Goal: Task Accomplishment & Management: Use online tool/utility

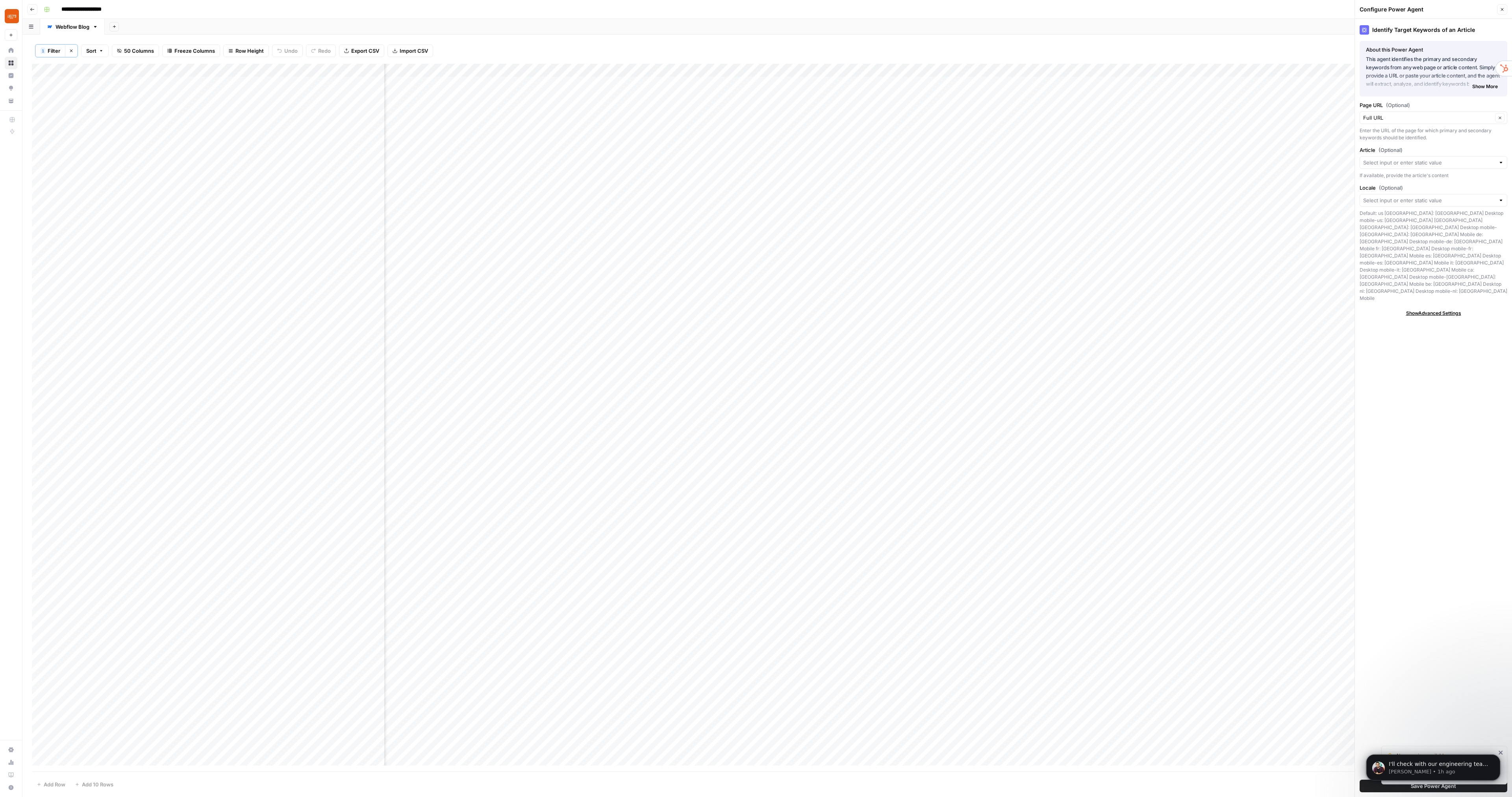
scroll to position [2728, 0]
click at [1425, 768] on p "[PERSON_NAME] • 1h ago" at bounding box center [1439, 772] width 102 height 7
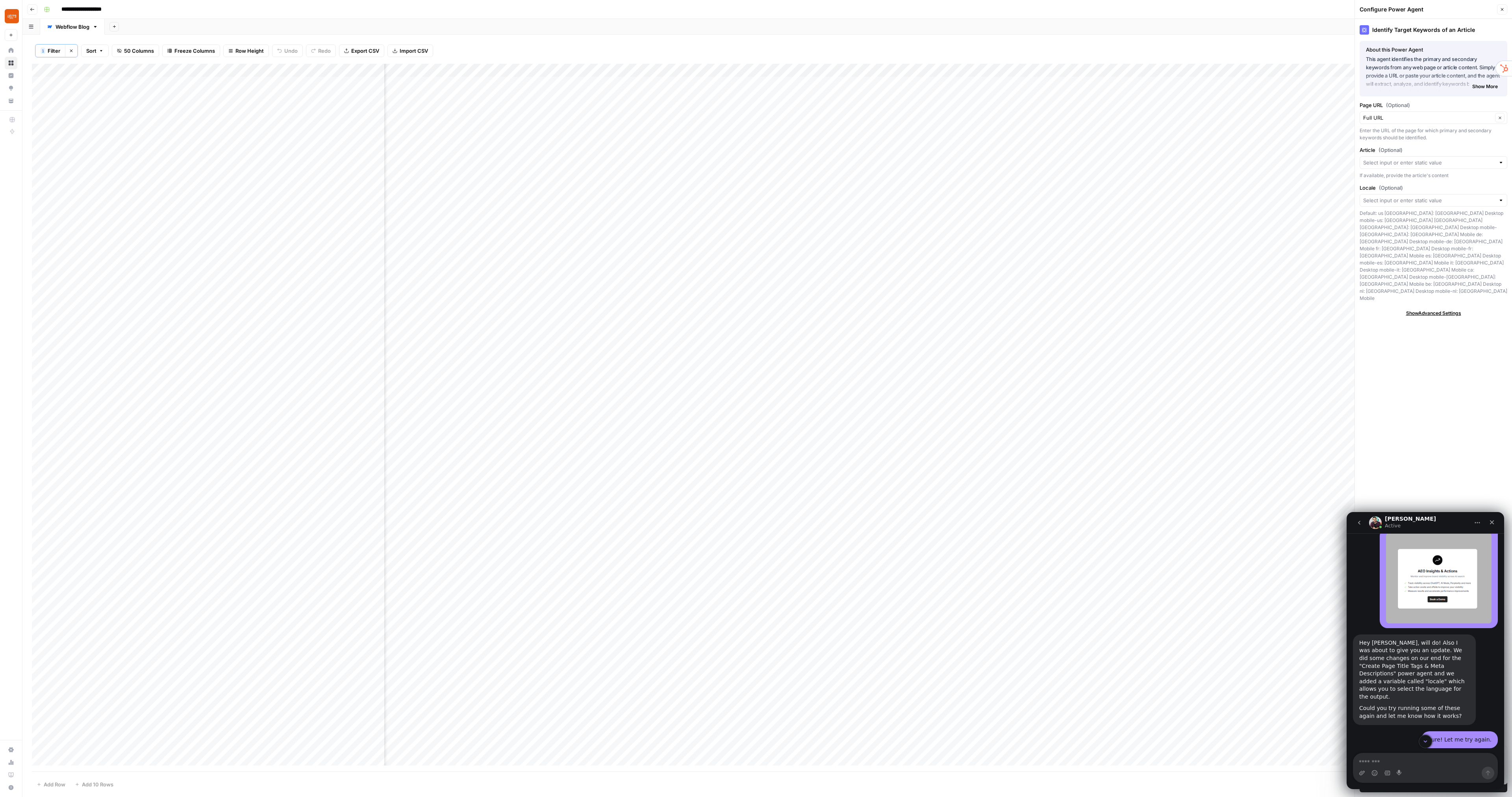
scroll to position [2747, 0]
click at [1368, 761] on textarea "Message…" at bounding box center [1426, 760] width 144 height 13
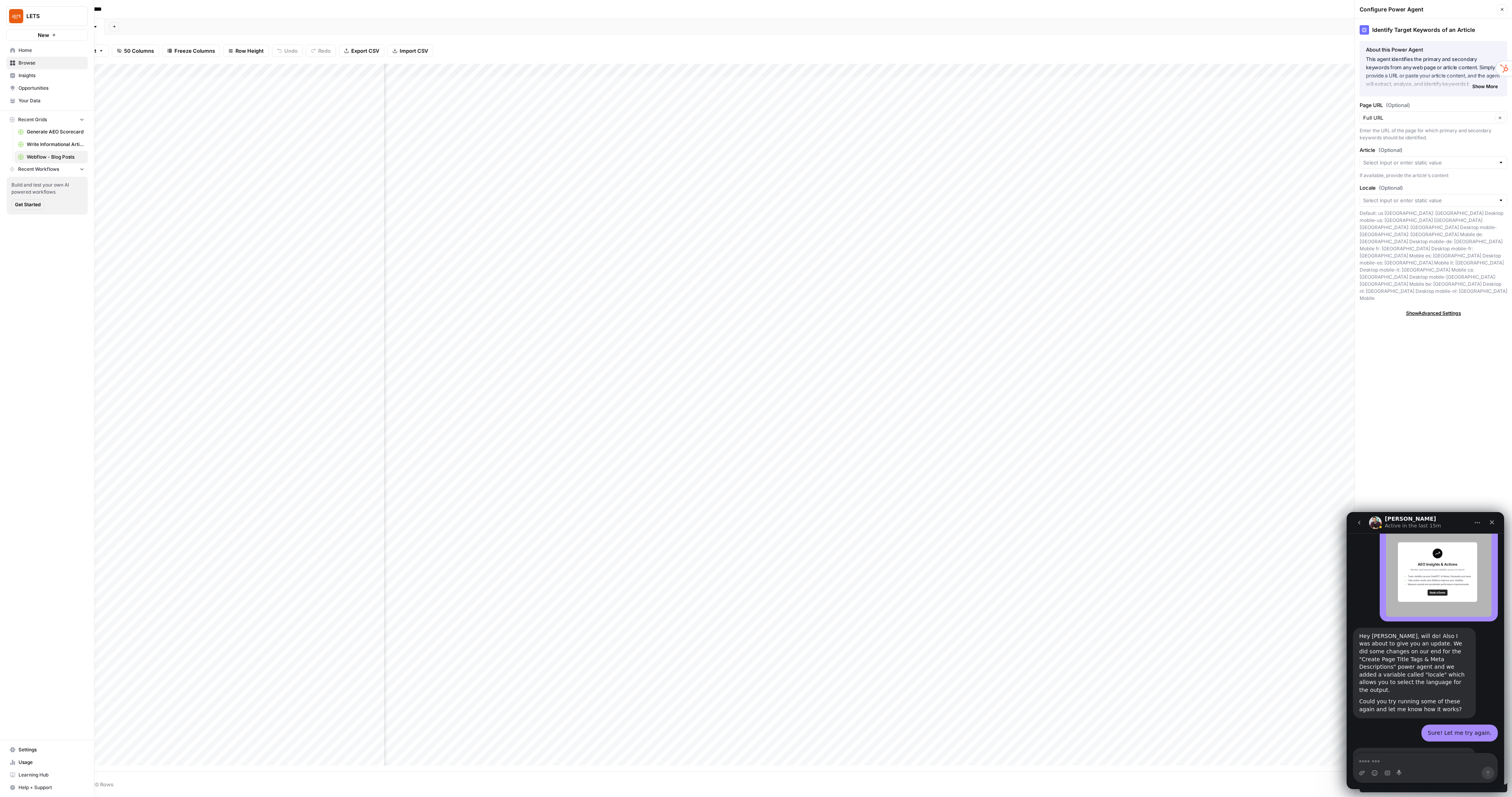
click at [33, 77] on span "Insights" at bounding box center [52, 76] width 66 height 7
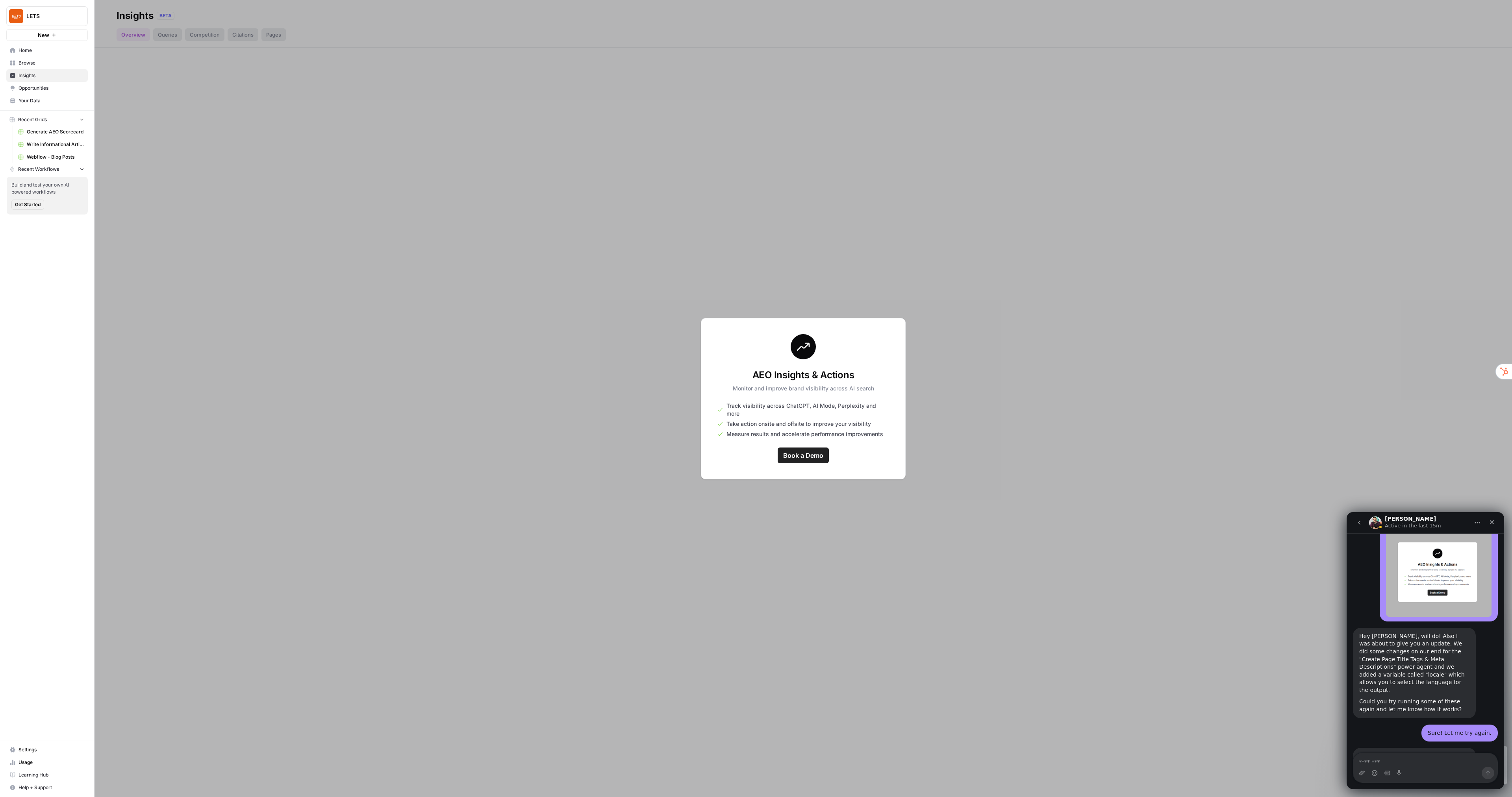
click at [33, 77] on span "Insights" at bounding box center [52, 76] width 66 height 7
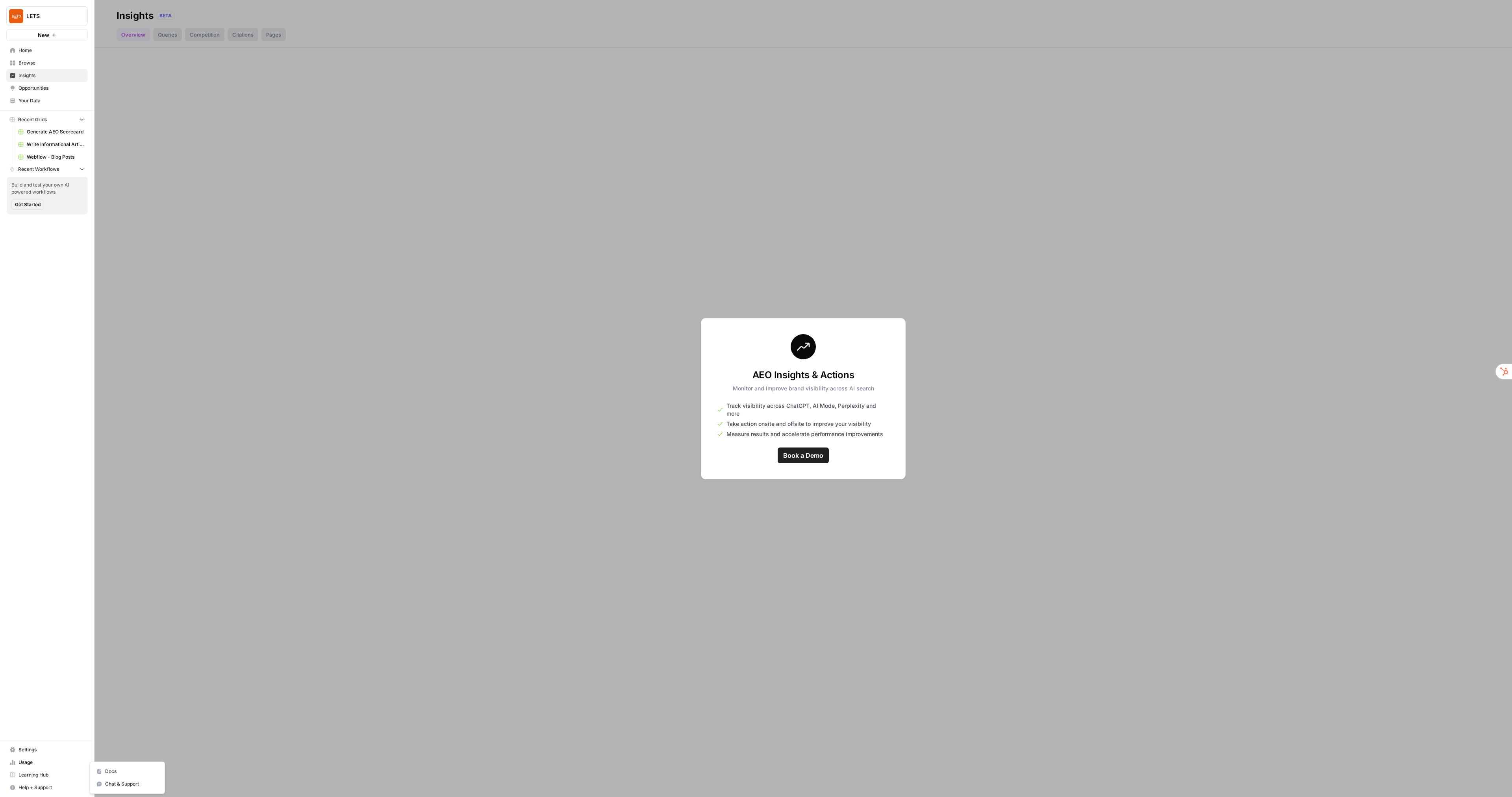
click at [46, 786] on span "Help + Support" at bounding box center [52, 788] width 66 height 7
click at [113, 787] on span "Chat & Support" at bounding box center [131, 784] width 53 height 7
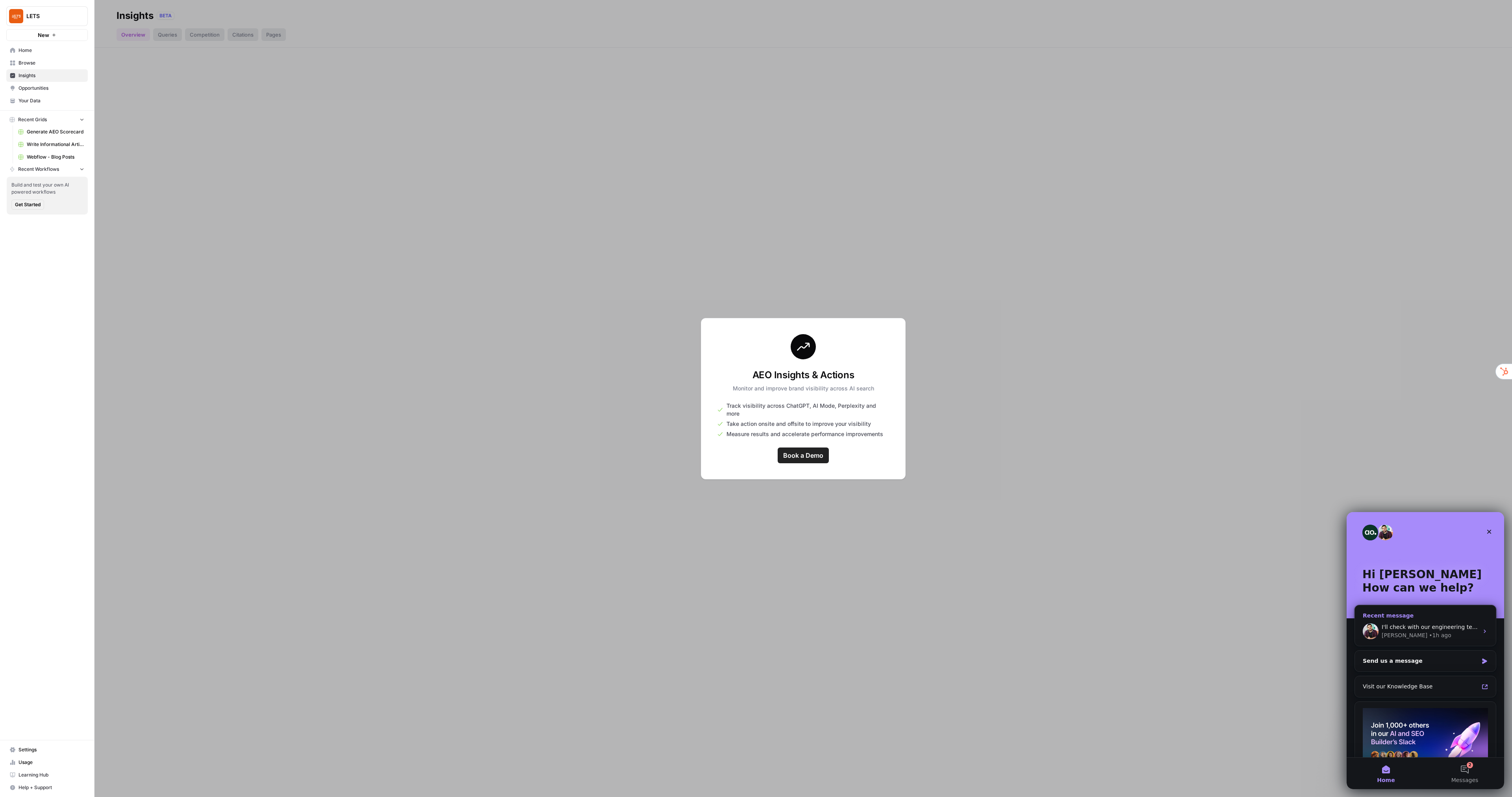
click at [1417, 626] on span "I'll check with our engineering team on these. Appreciate your patience on this." at bounding box center [1491, 627] width 220 height 6
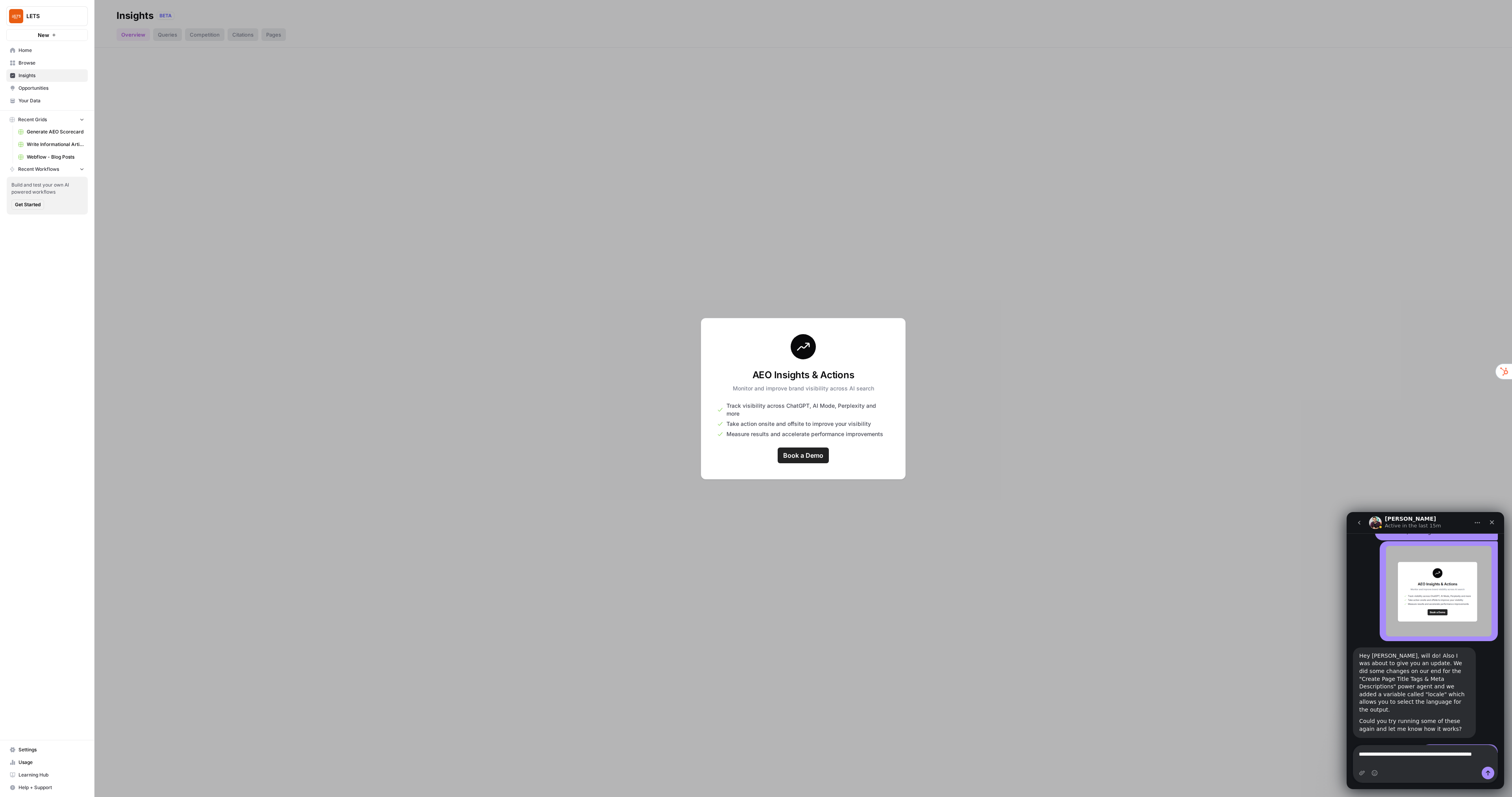
scroll to position [2736, 0]
type textarea "**********"
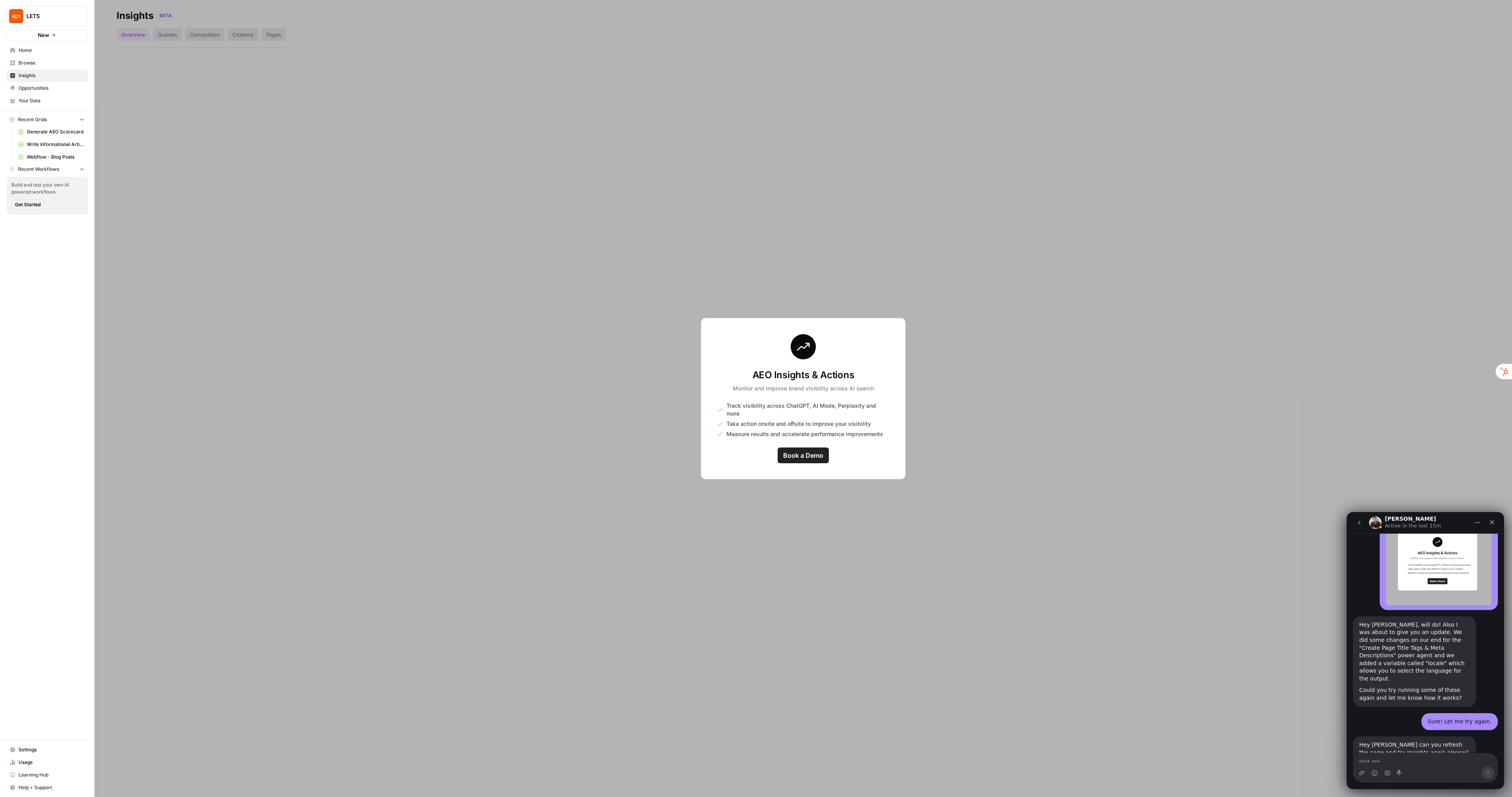
type textarea "*"
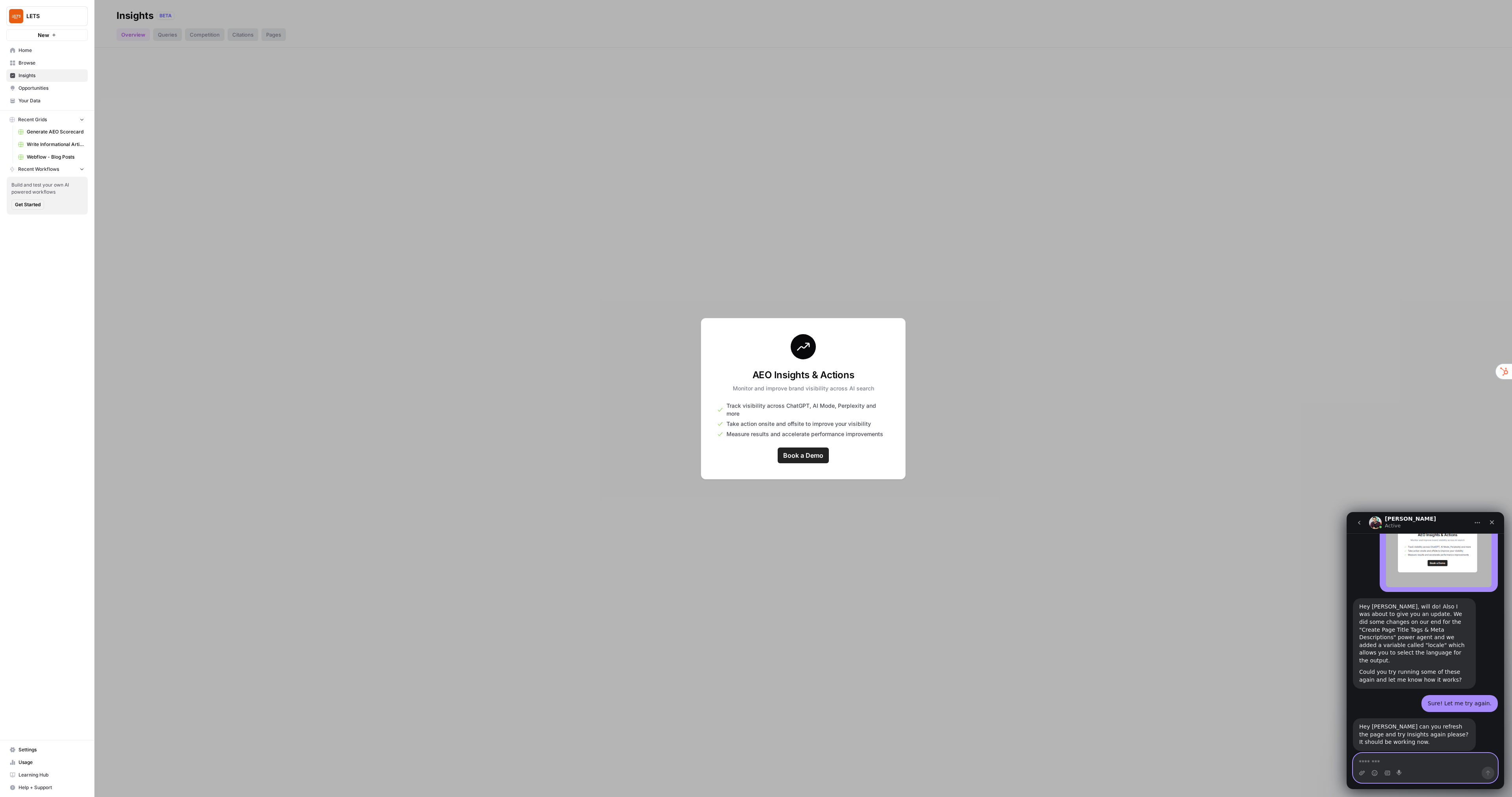
scroll to position [2816, 0]
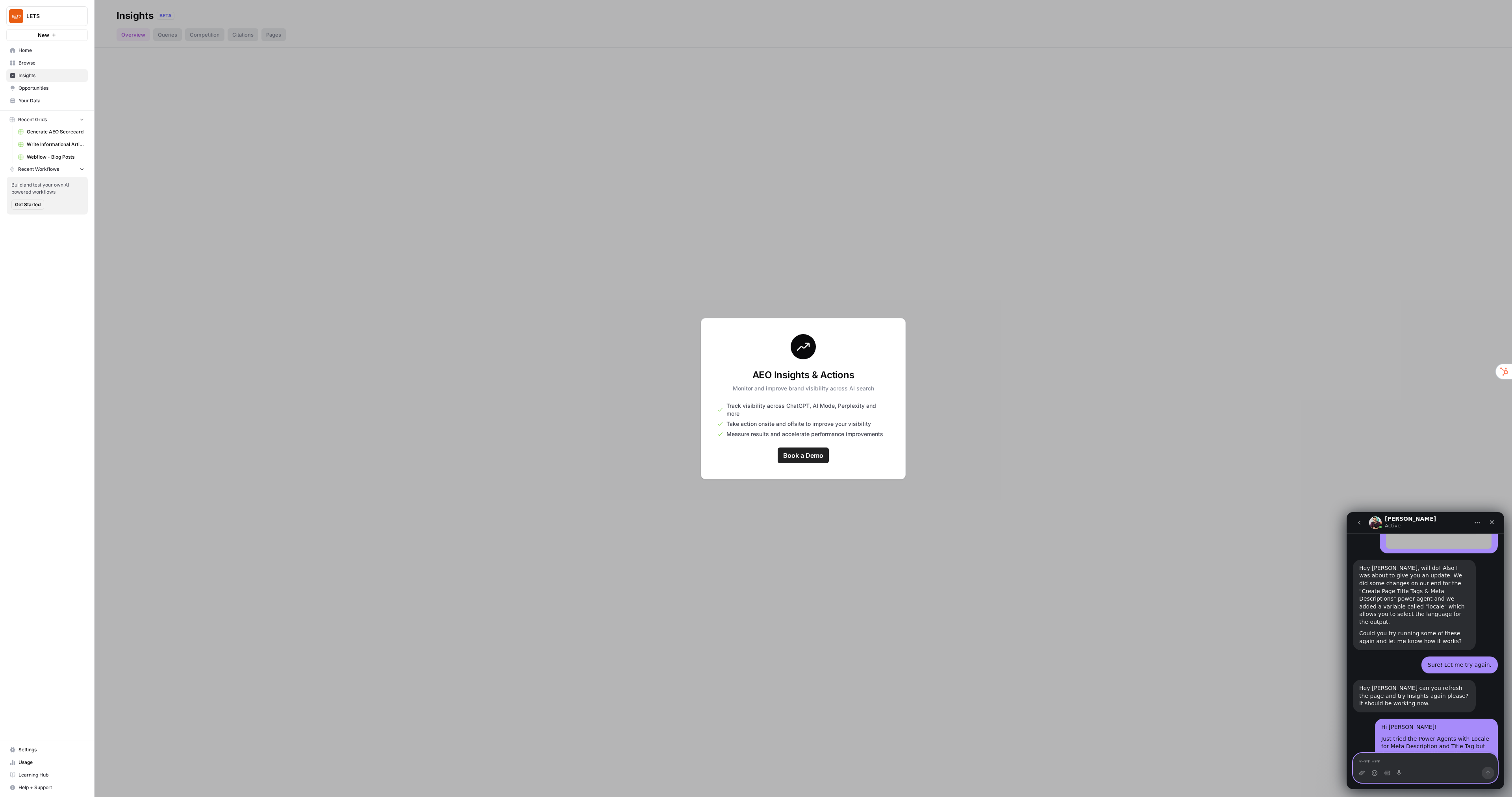
click at [1461, 762] on textarea "Message…" at bounding box center [1426, 760] width 144 height 13
click at [1393, 761] on textarea "Message…" at bounding box center [1426, 760] width 144 height 13
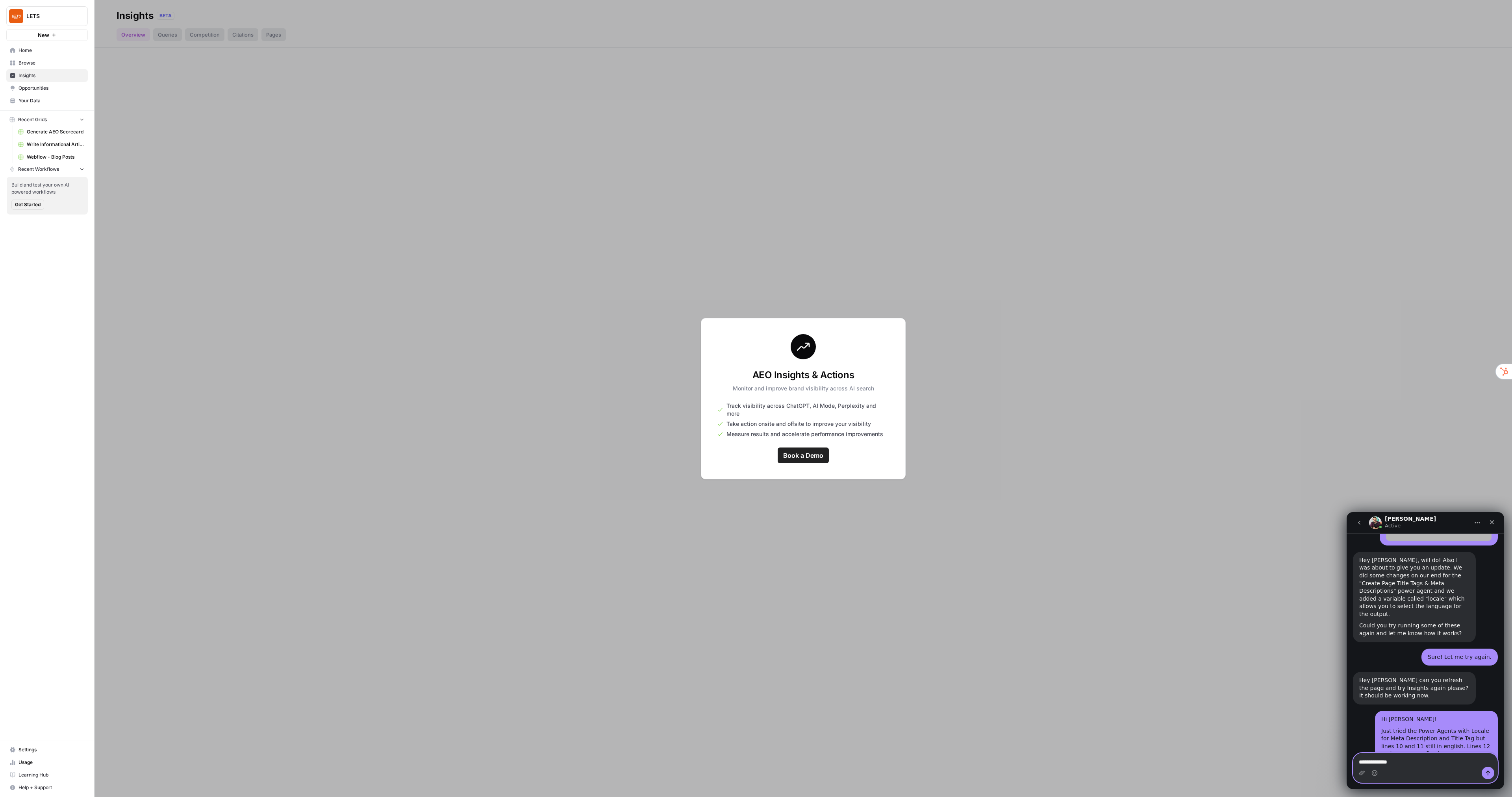
type textarea "**********"
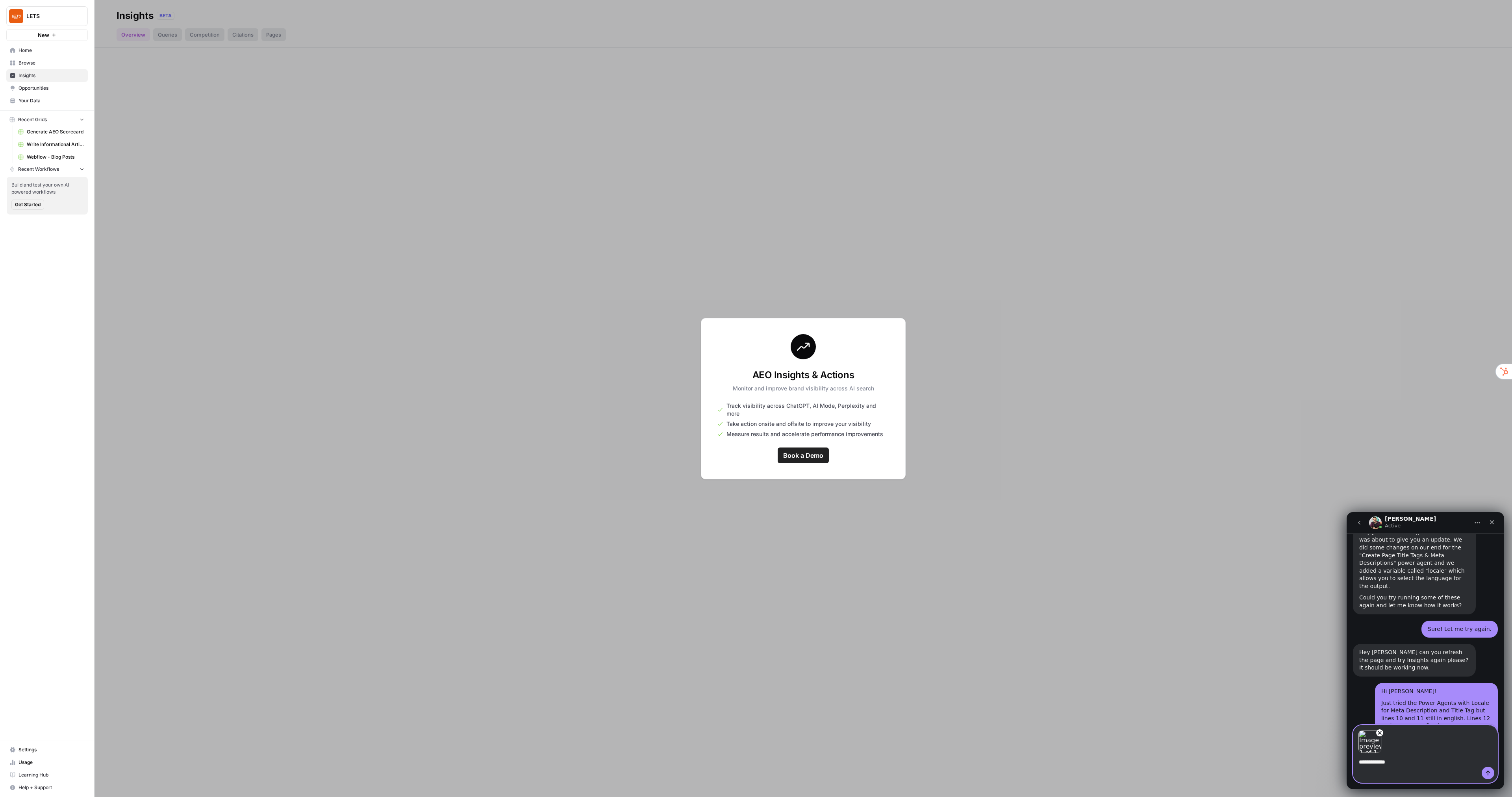
type textarea "**********"
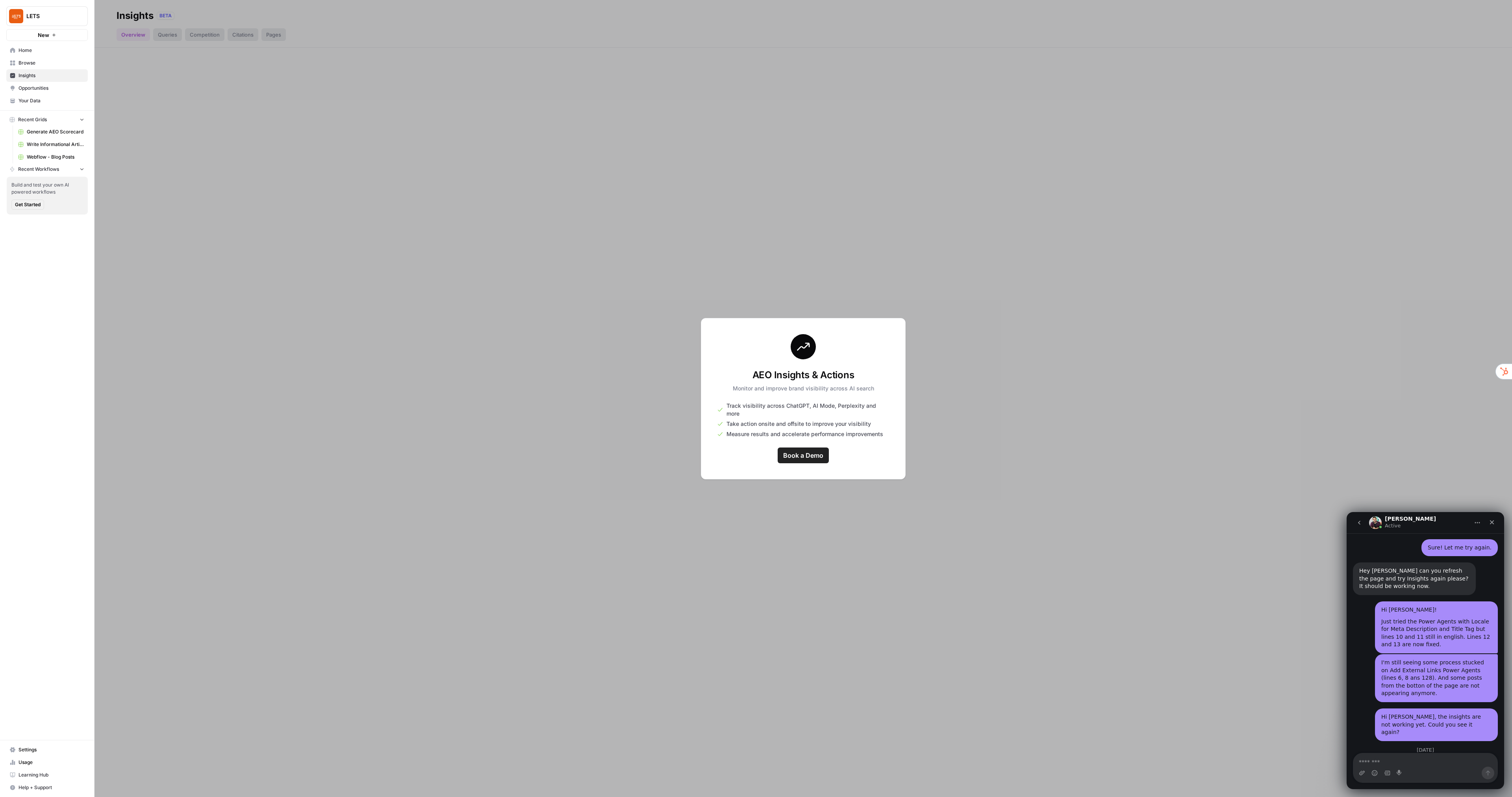
click at [66, 153] on link "Webflow - Blog Posts" at bounding box center [51, 157] width 73 height 12
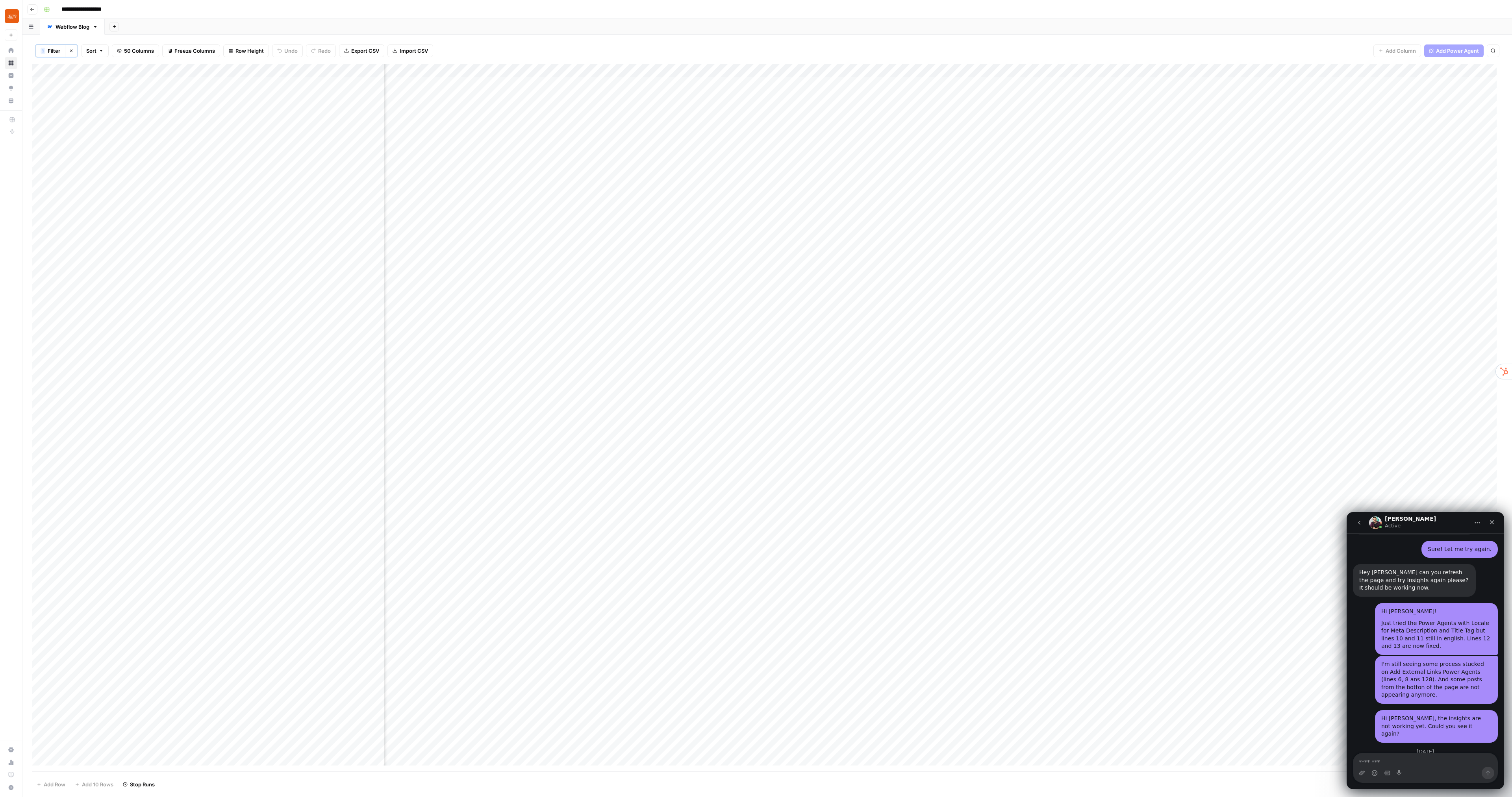
scroll to position [2933, 0]
click at [1392, 761] on textarea "Message…" at bounding box center [1426, 760] width 144 height 13
type textarea "**********"
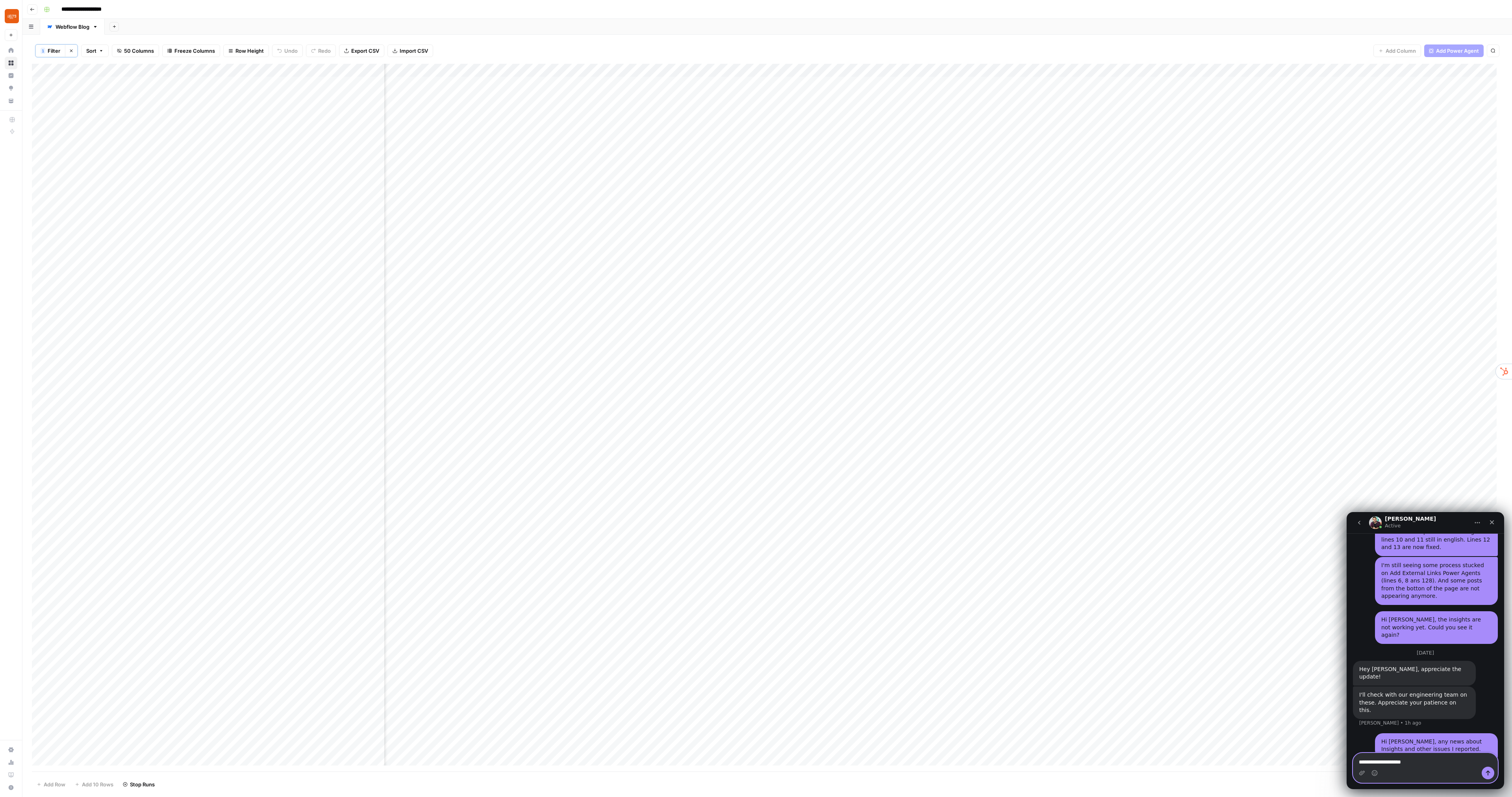
scroll to position [3061, 0]
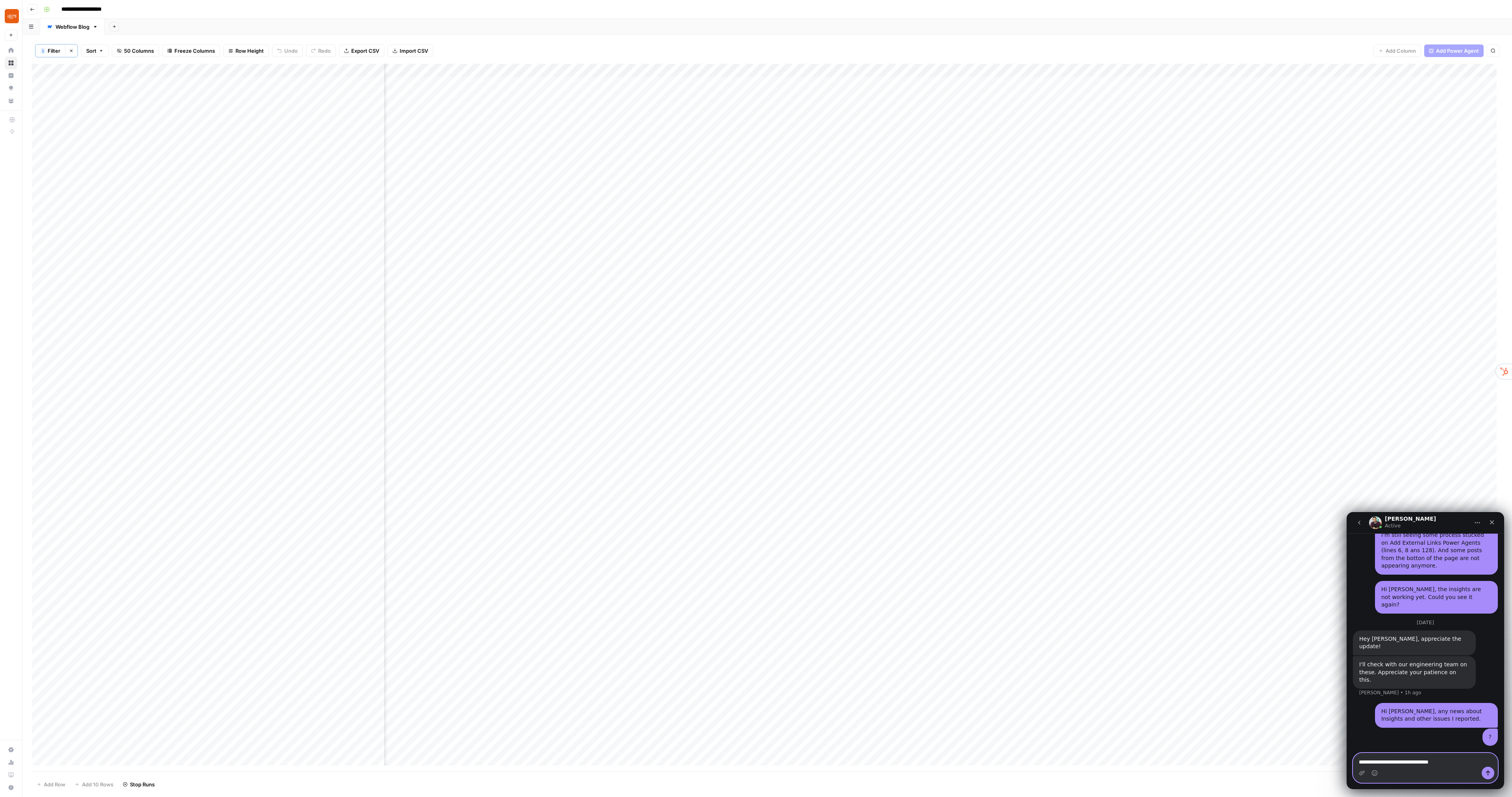
type textarea "**********"
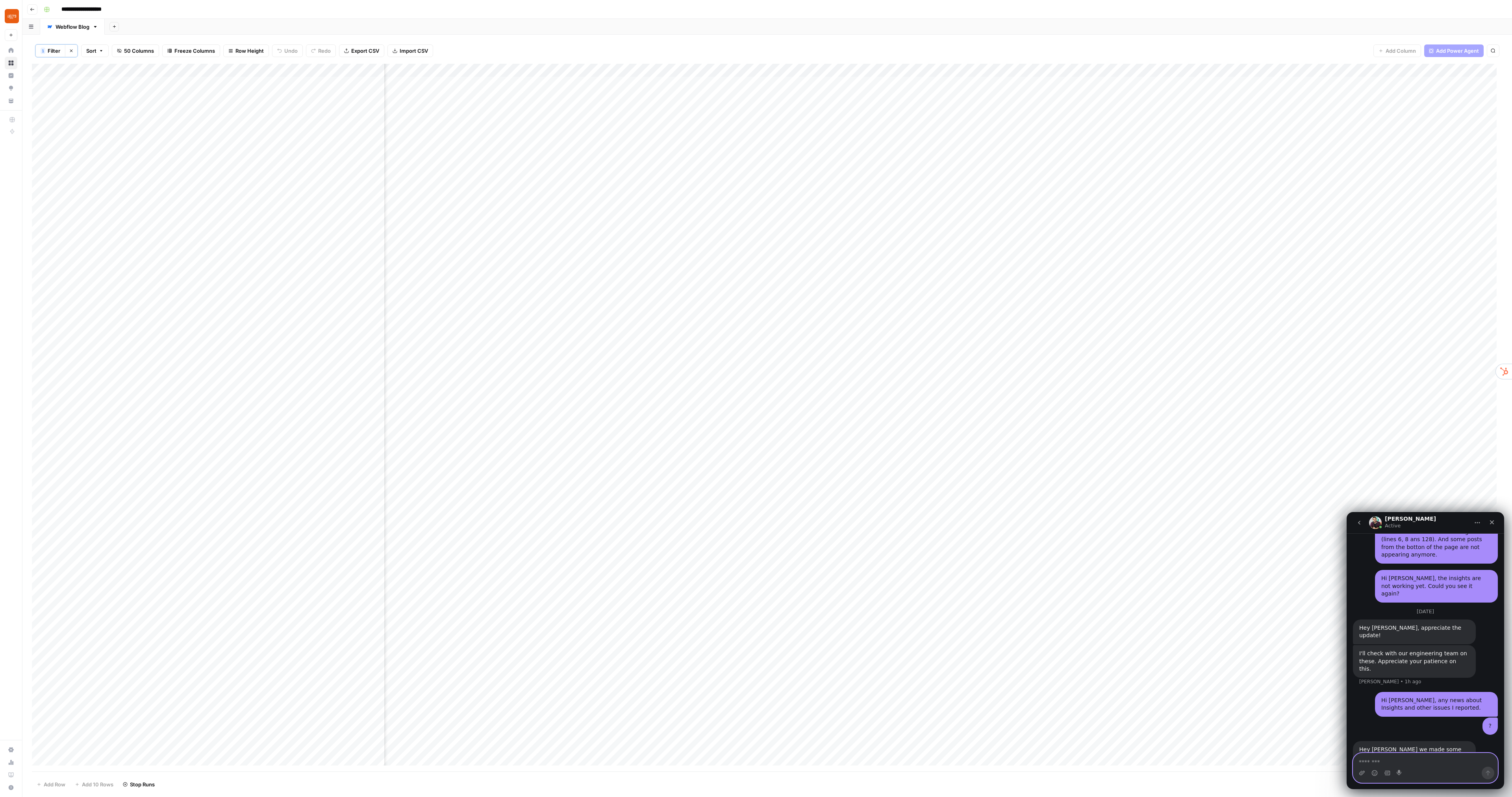
scroll to position [0, 630]
click at [491, 69] on div "Add Column" at bounding box center [767, 418] width 1471 height 708
type input "Identify Target Keywords of an Article"
click at [410, 138] on span "Configure Inputs" at bounding box center [427, 136] width 69 height 8
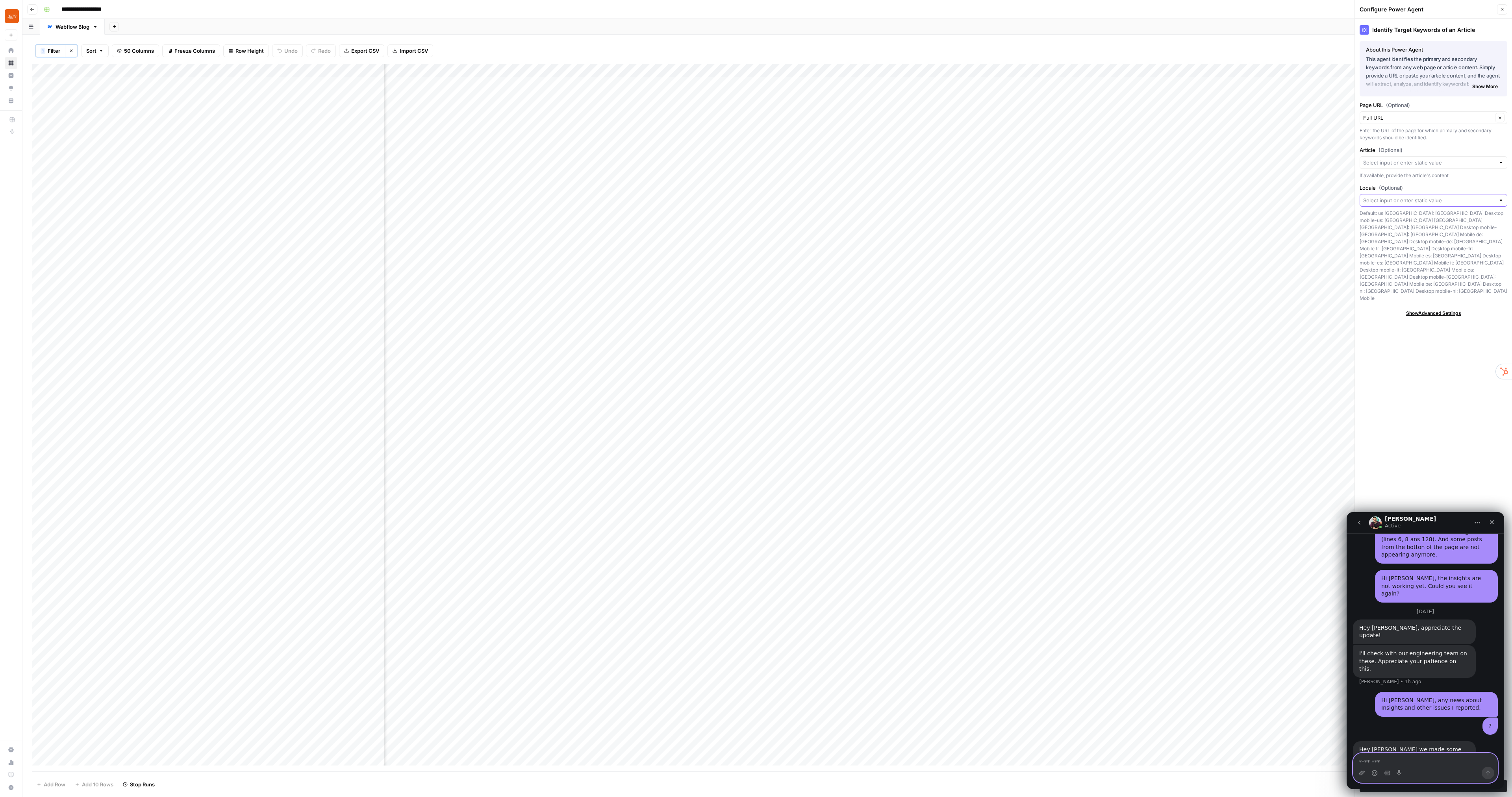
click at [1386, 201] on input "Locale (Optional)" at bounding box center [1429, 200] width 132 height 8
type input "Brazil"
click at [1375, 200] on input "Locale (Optional)" at bounding box center [1427, 200] width 130 height 8
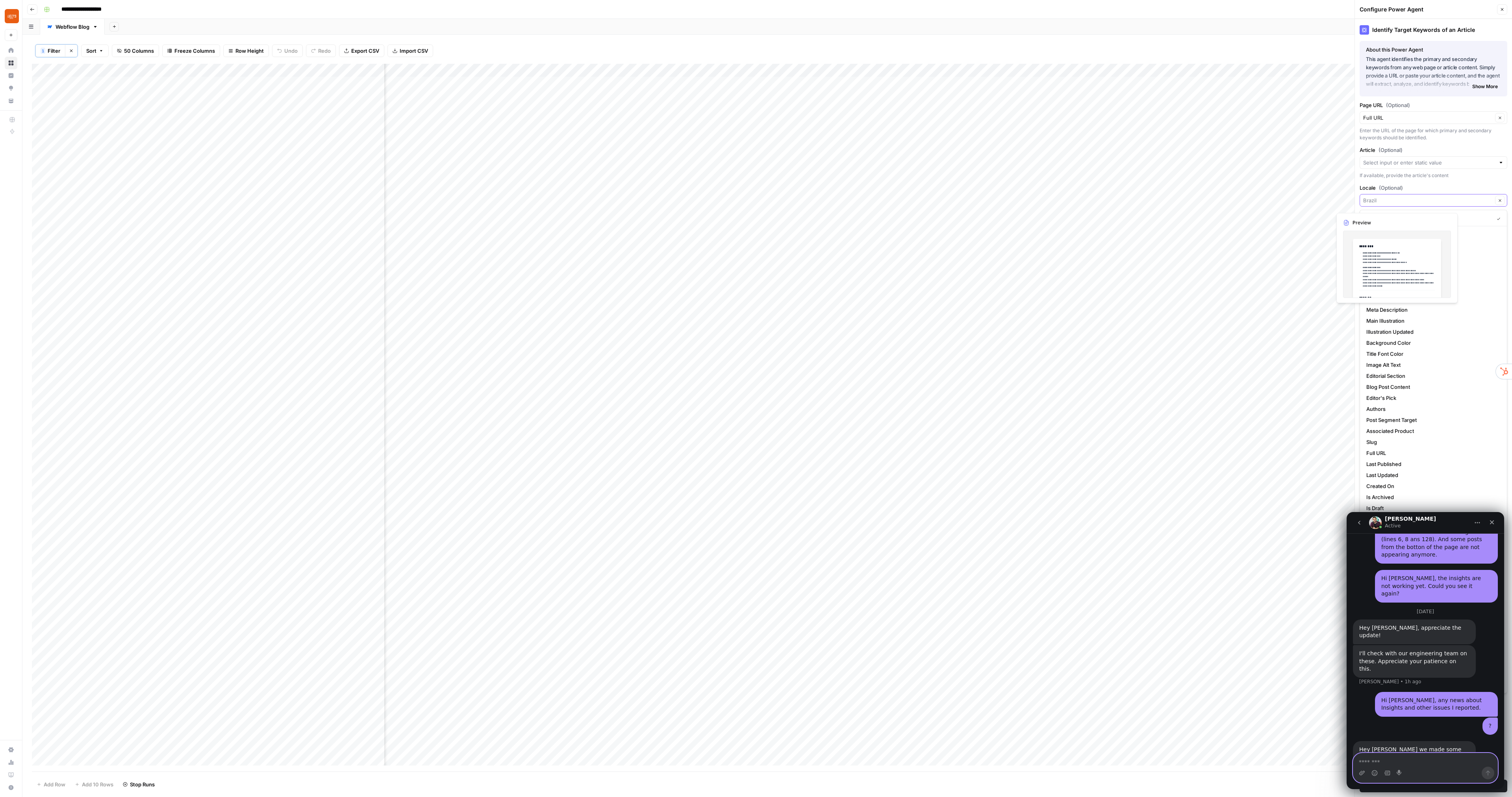
type input "Brazil"
click at [1426, 184] on div "Identify Target Keywords of an Article About this Power Agent This agent identi…" at bounding box center [1433, 408] width 157 height 778
click at [1500, 200] on icon "button" at bounding box center [1500, 200] width 4 height 4
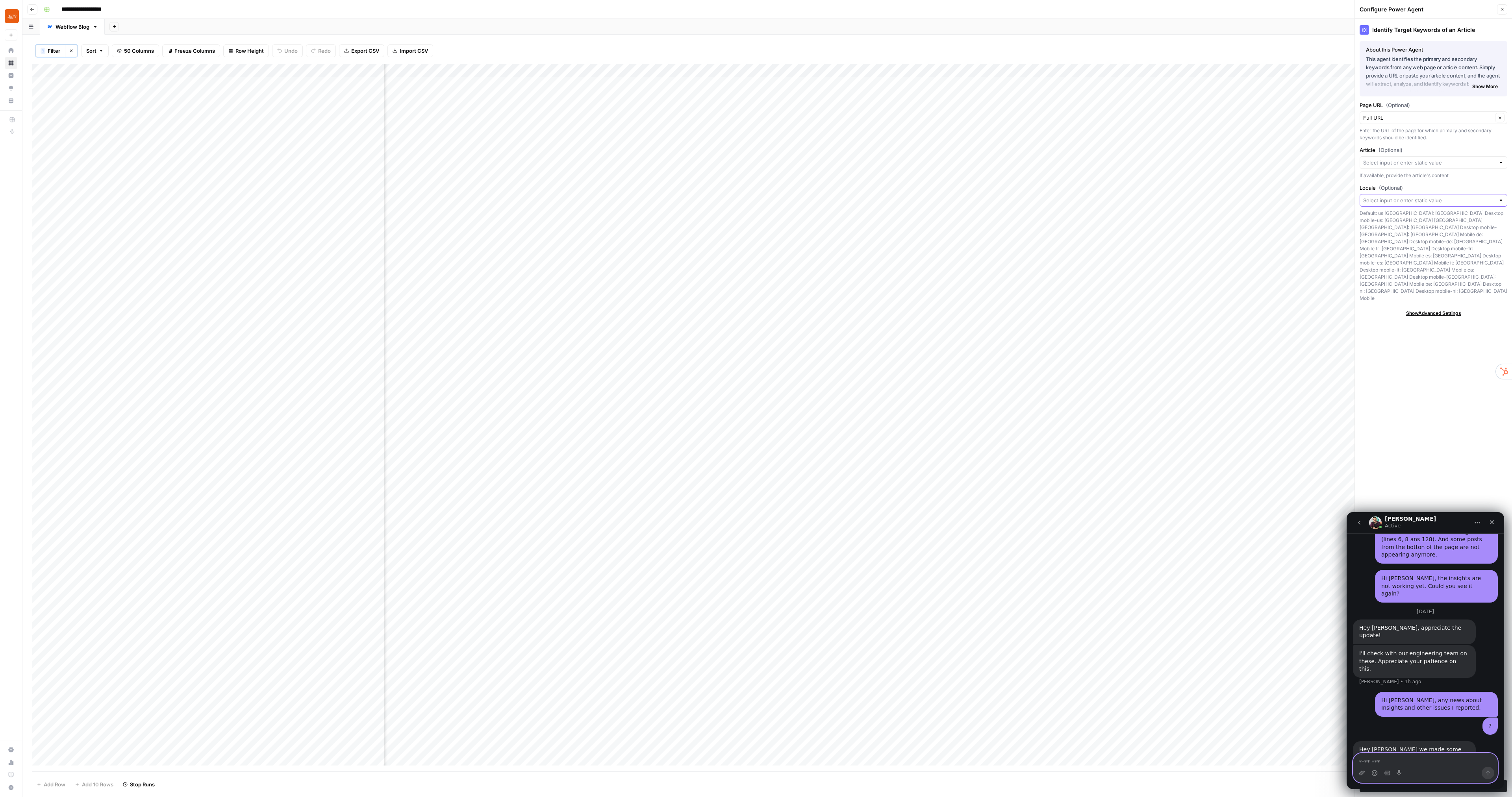
drag, startPoint x: 1375, startPoint y: 256, endPoint x: 1361, endPoint y: 214, distance: 44.3
click at [1361, 214] on div "Default: us [GEOGRAPHIC_DATA]: [GEOGRAPHIC_DATA] Desktop mobile-us: [GEOGRAPHIC…" at bounding box center [1433, 256] width 148 height 92
copy div "Default: us [GEOGRAPHIC_DATA]: [GEOGRAPHIC_DATA] Desktop mobile-us: [GEOGRAPHIC…"
click at [1396, 757] on textarea "Message…" at bounding box center [1426, 760] width 144 height 13
type textarea "**********"
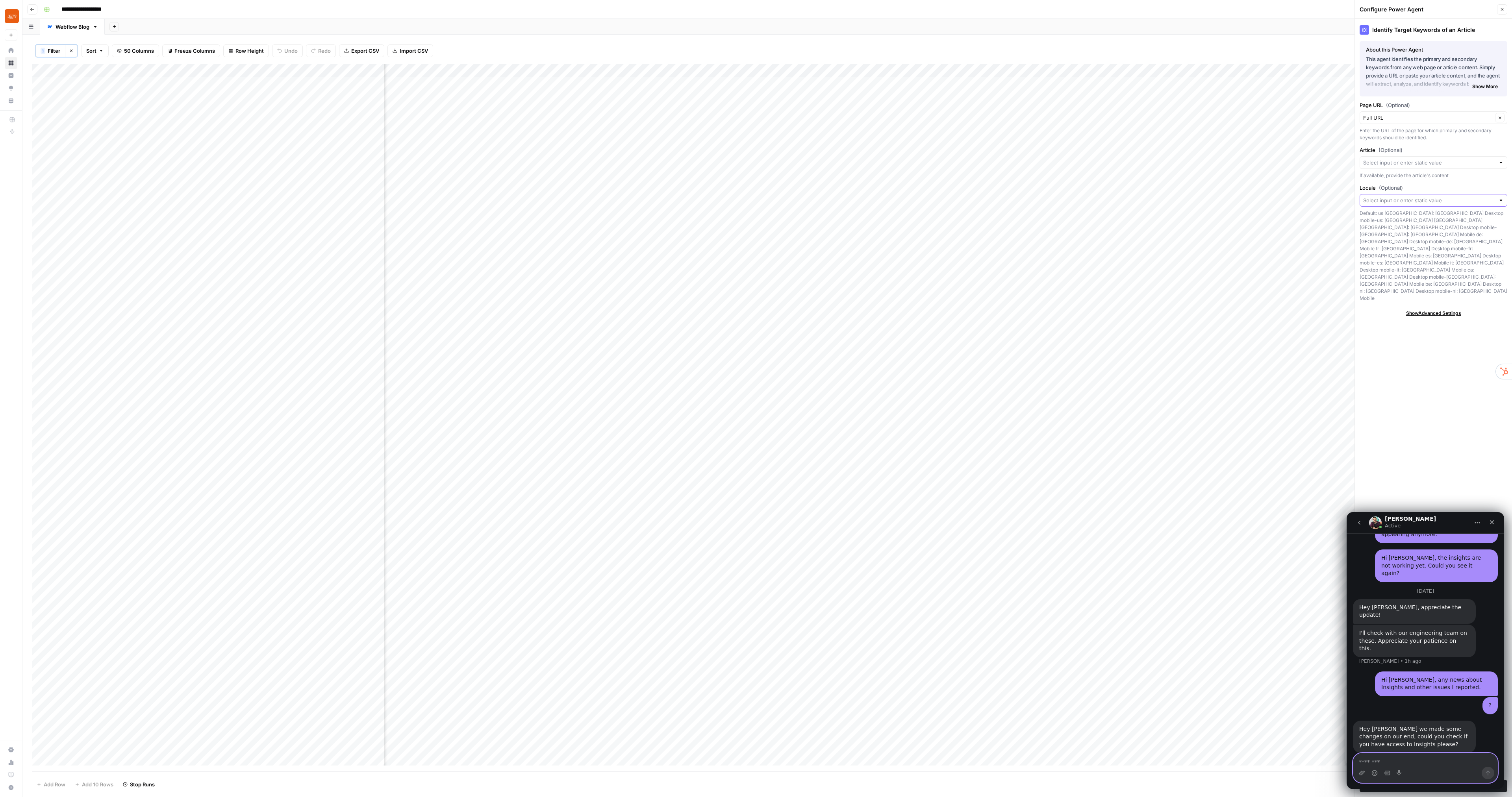
scroll to position [3096, 0]
click at [1381, 198] on input "Locale (Optional)" at bounding box center [1429, 200] width 132 height 8
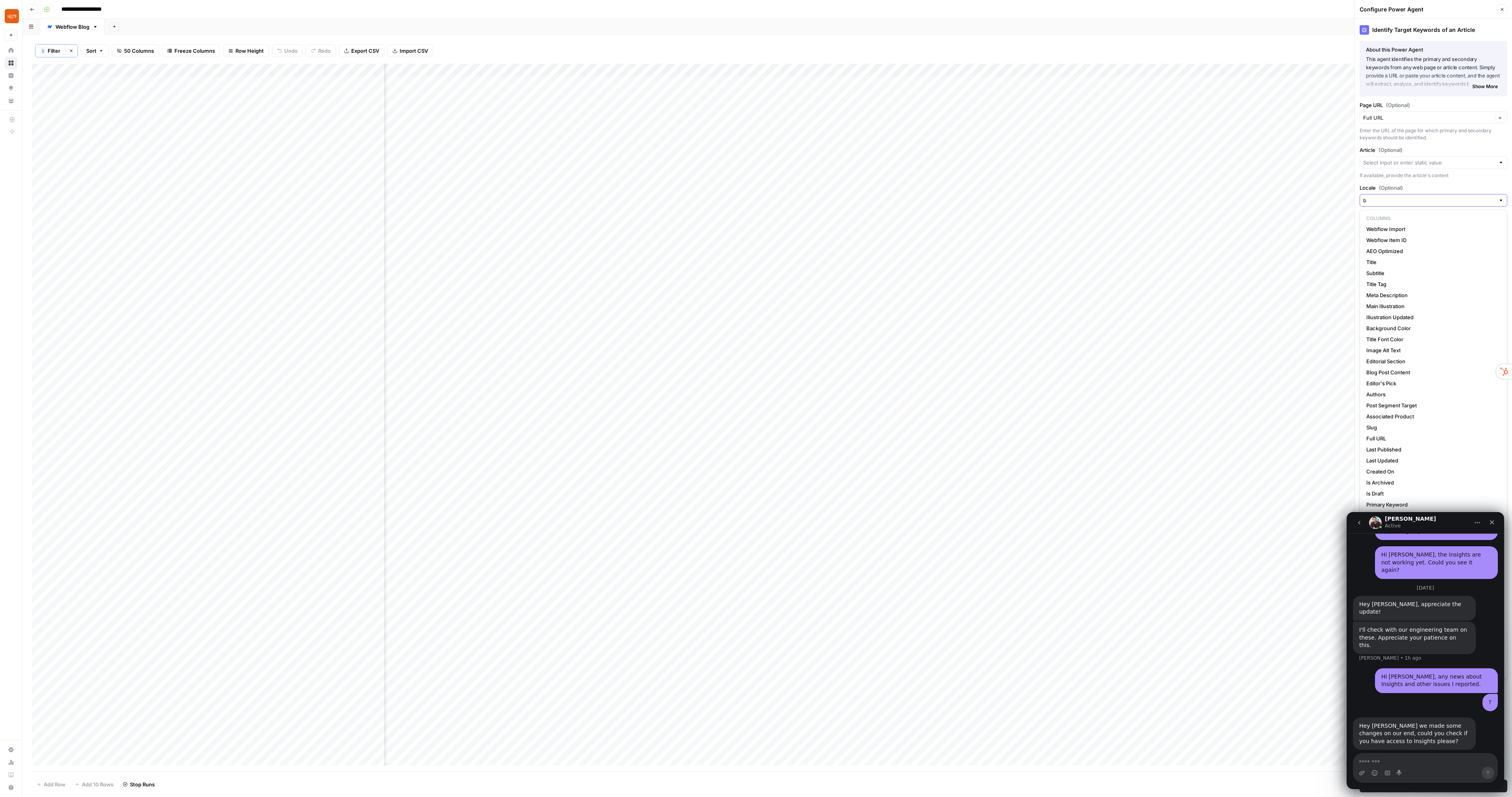
type input "br"
click at [1359, 780] on button "Save Power Agent" at bounding box center [1433, 786] width 148 height 12
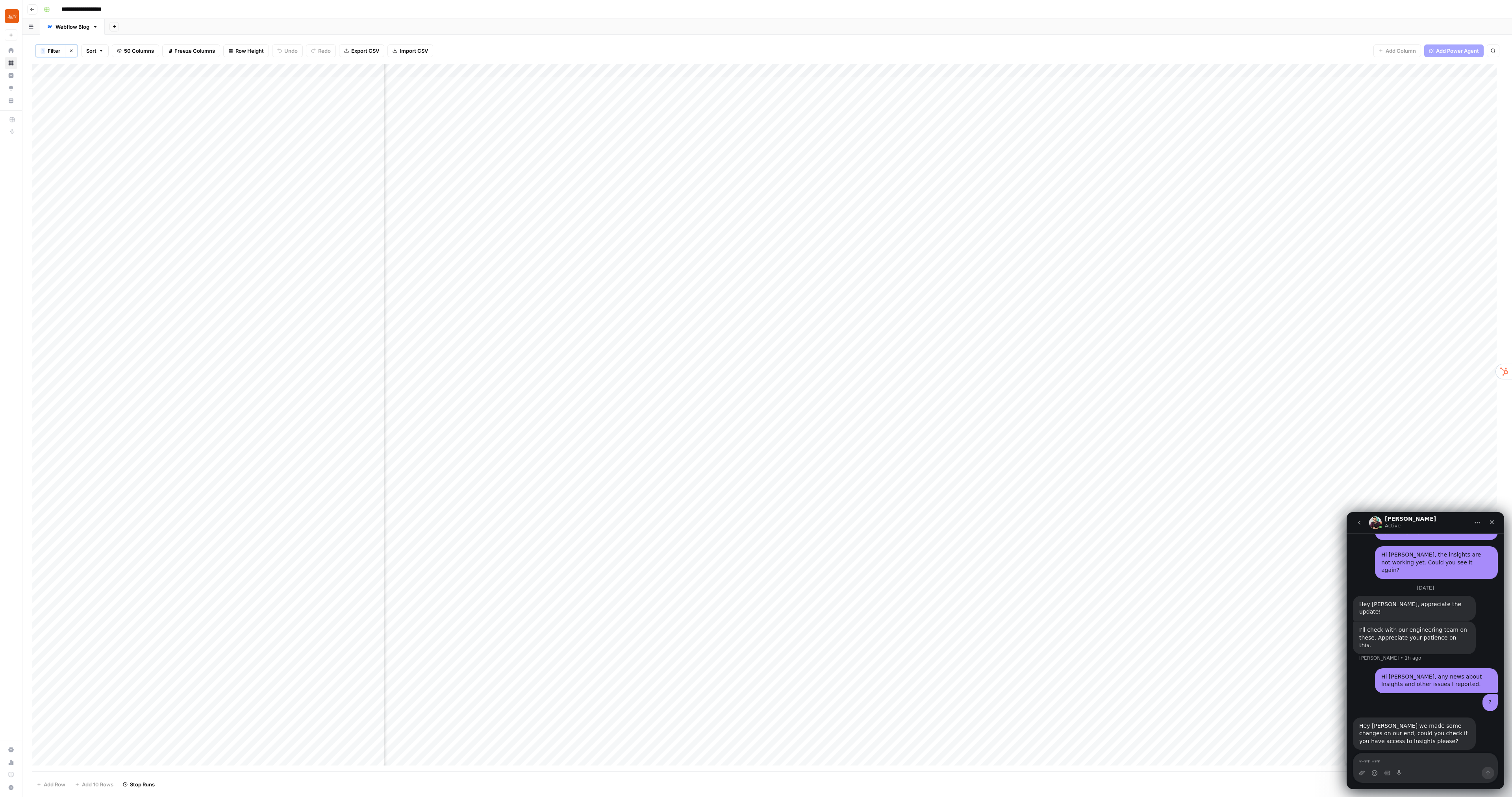
click at [489, 70] on div "Add Column" at bounding box center [767, 418] width 1471 height 708
click at [423, 139] on span "Configure Inputs" at bounding box center [427, 136] width 69 height 8
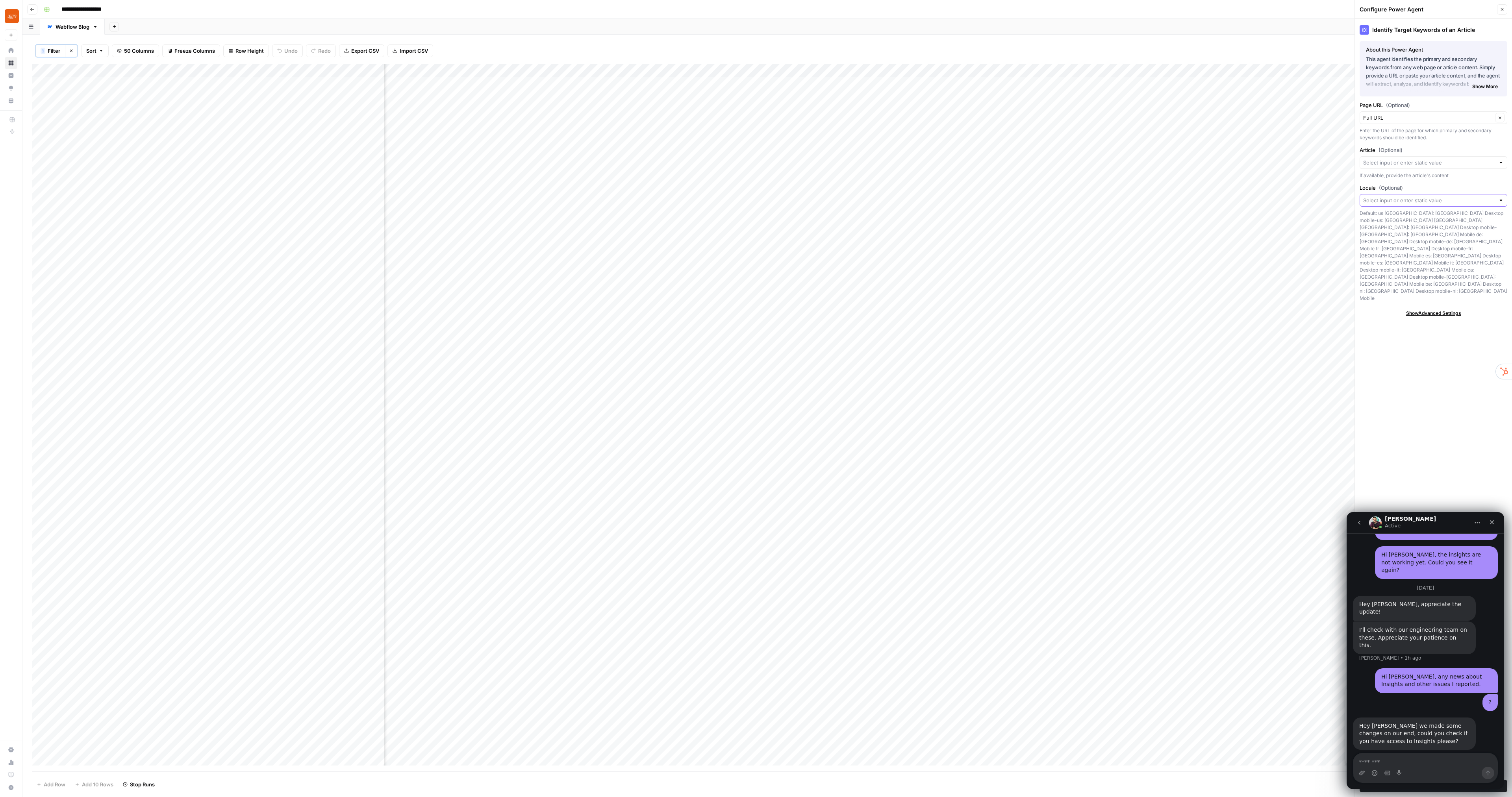
click at [1397, 201] on input "Locale (Optional)" at bounding box center [1429, 200] width 132 height 8
type input "br"
click at [1359, 780] on button "Save Power Agent" at bounding box center [1433, 786] width 148 height 12
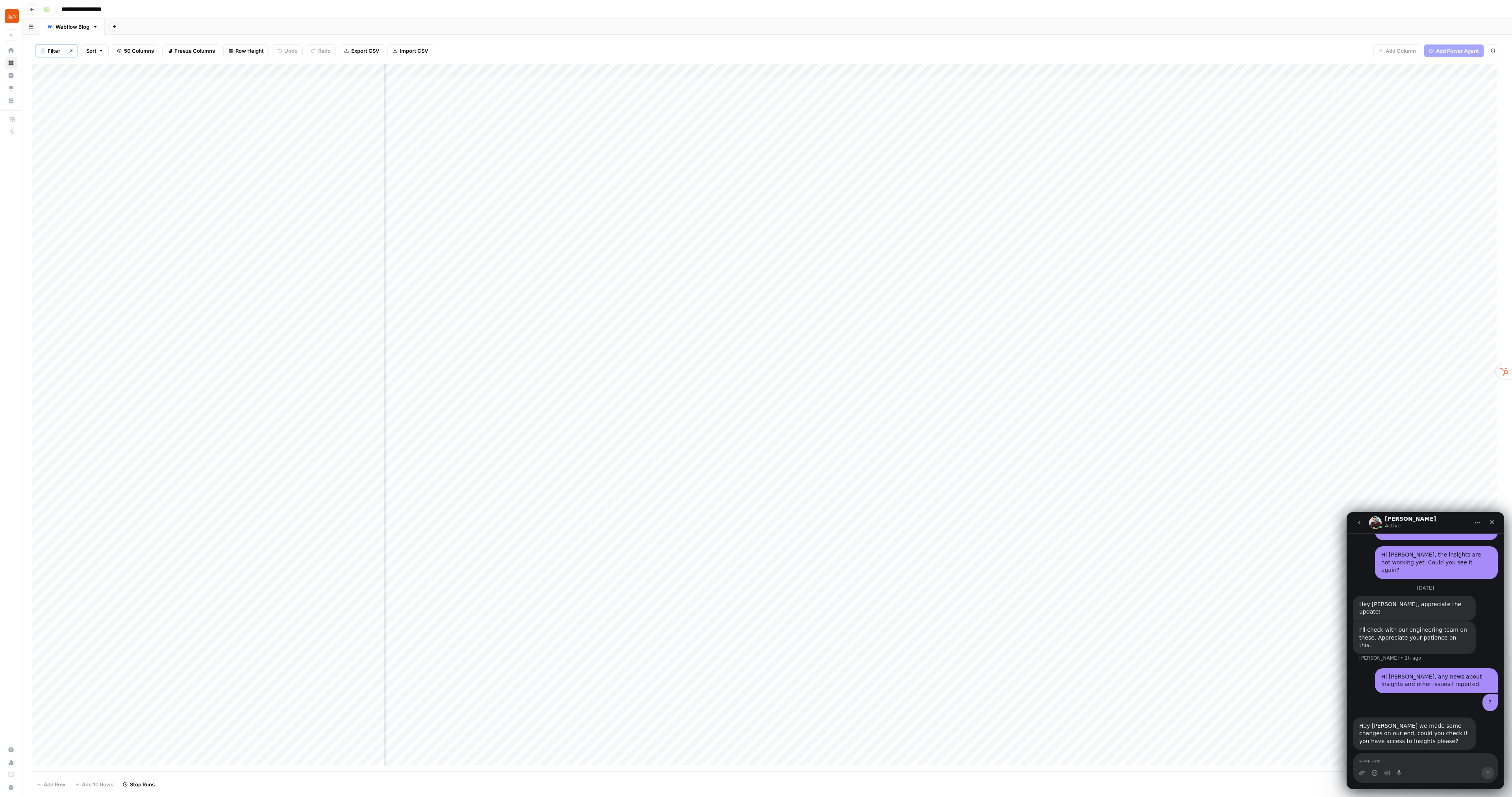
click at [492, 71] on div "Add Column" at bounding box center [767, 418] width 1471 height 708
click at [429, 137] on span "Configure Inputs" at bounding box center [427, 136] width 69 height 8
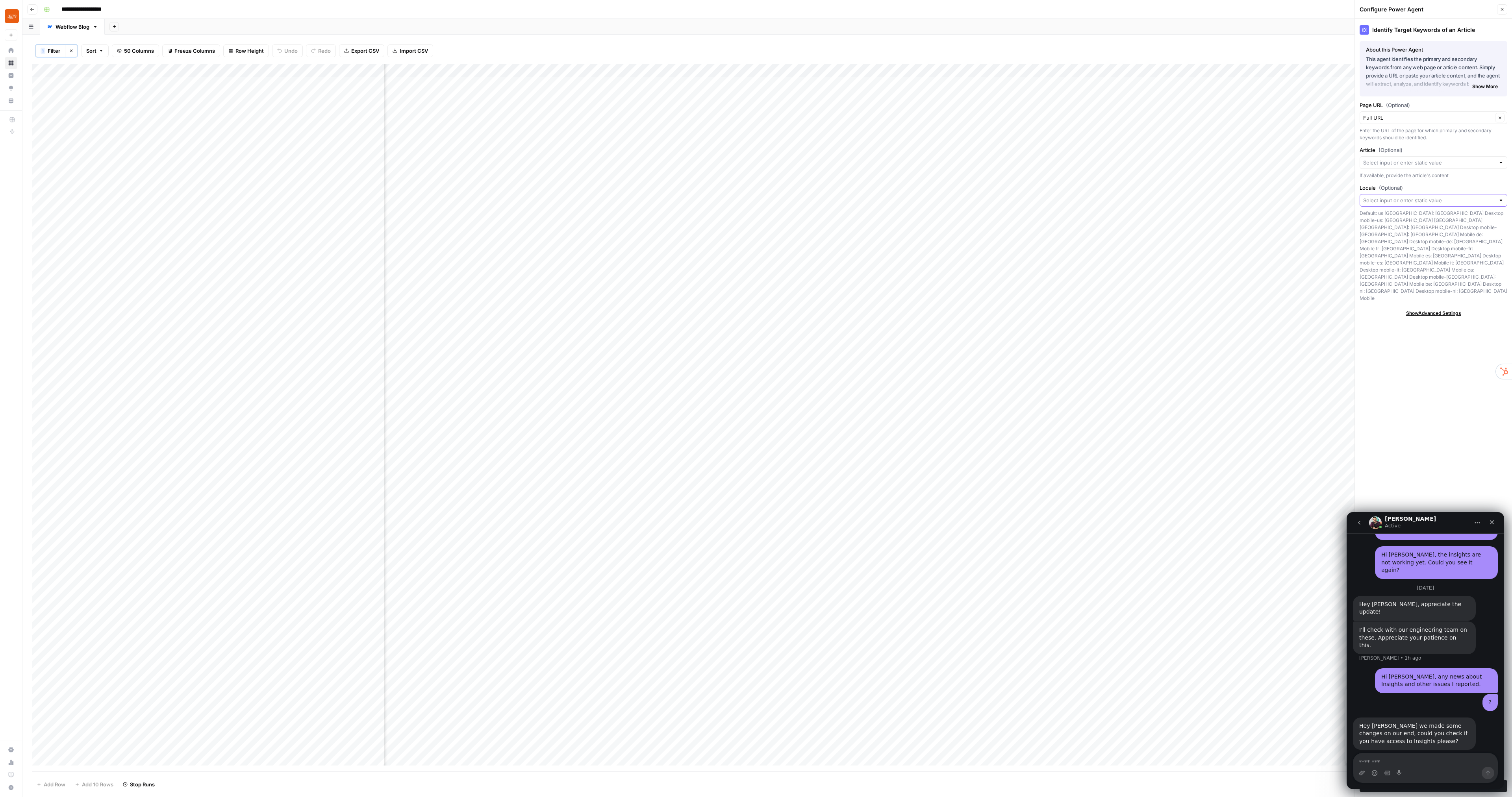
click at [1420, 201] on input "Locale (Optional)" at bounding box center [1429, 200] width 132 height 8
type input "br"
click at [1382, 281] on div "Identify Target Keywords of an Article About this Power Agent This agent identi…" at bounding box center [1433, 408] width 157 height 778
click at [1393, 200] on input "Locale (Optional)" at bounding box center [1429, 200] width 132 height 8
type input "br"
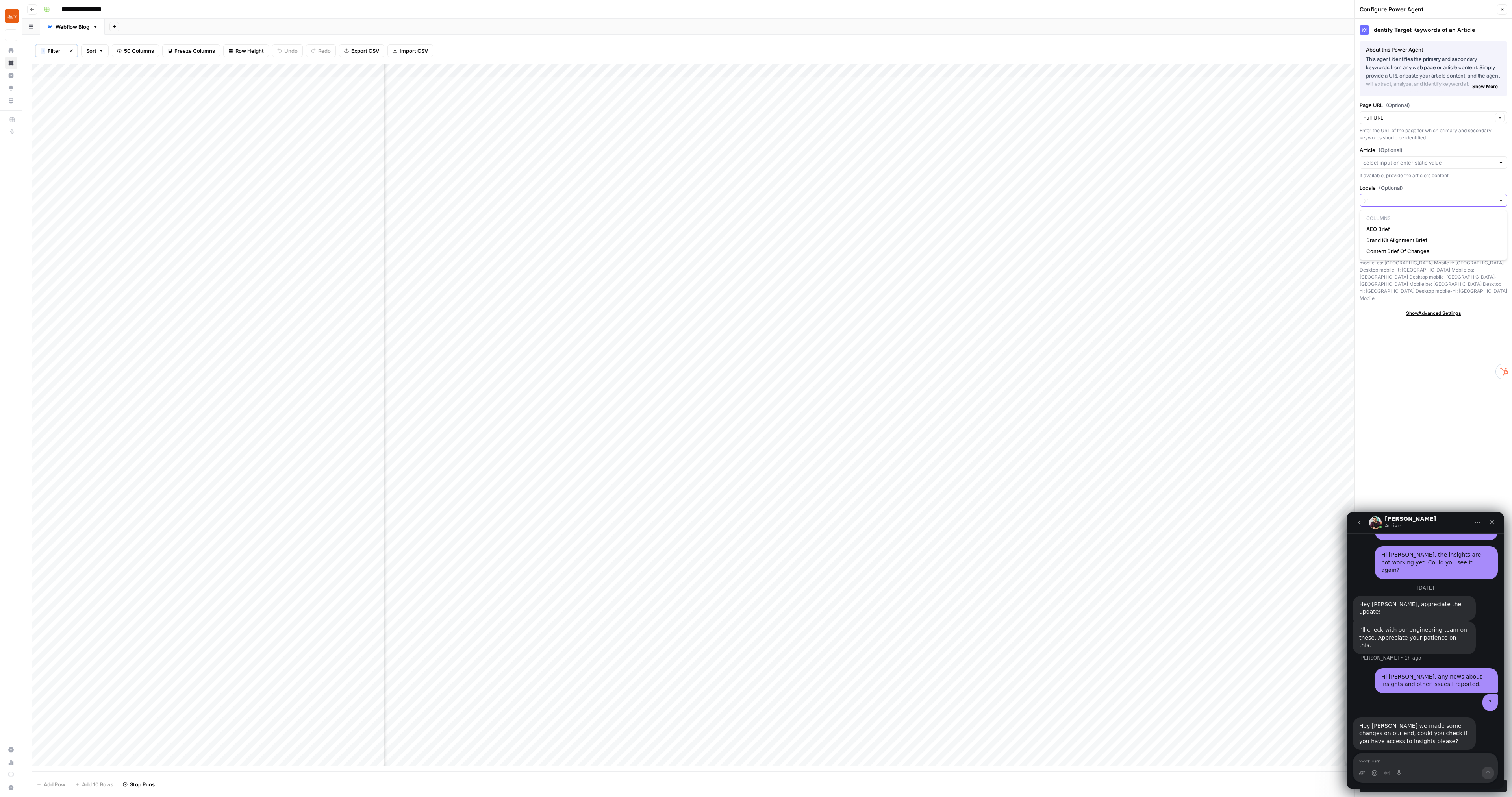
click at [1445, 197] on input "br" at bounding box center [1429, 200] width 132 height 8
click at [1359, 780] on button "Save Power Agent" at bounding box center [1433, 786] width 148 height 12
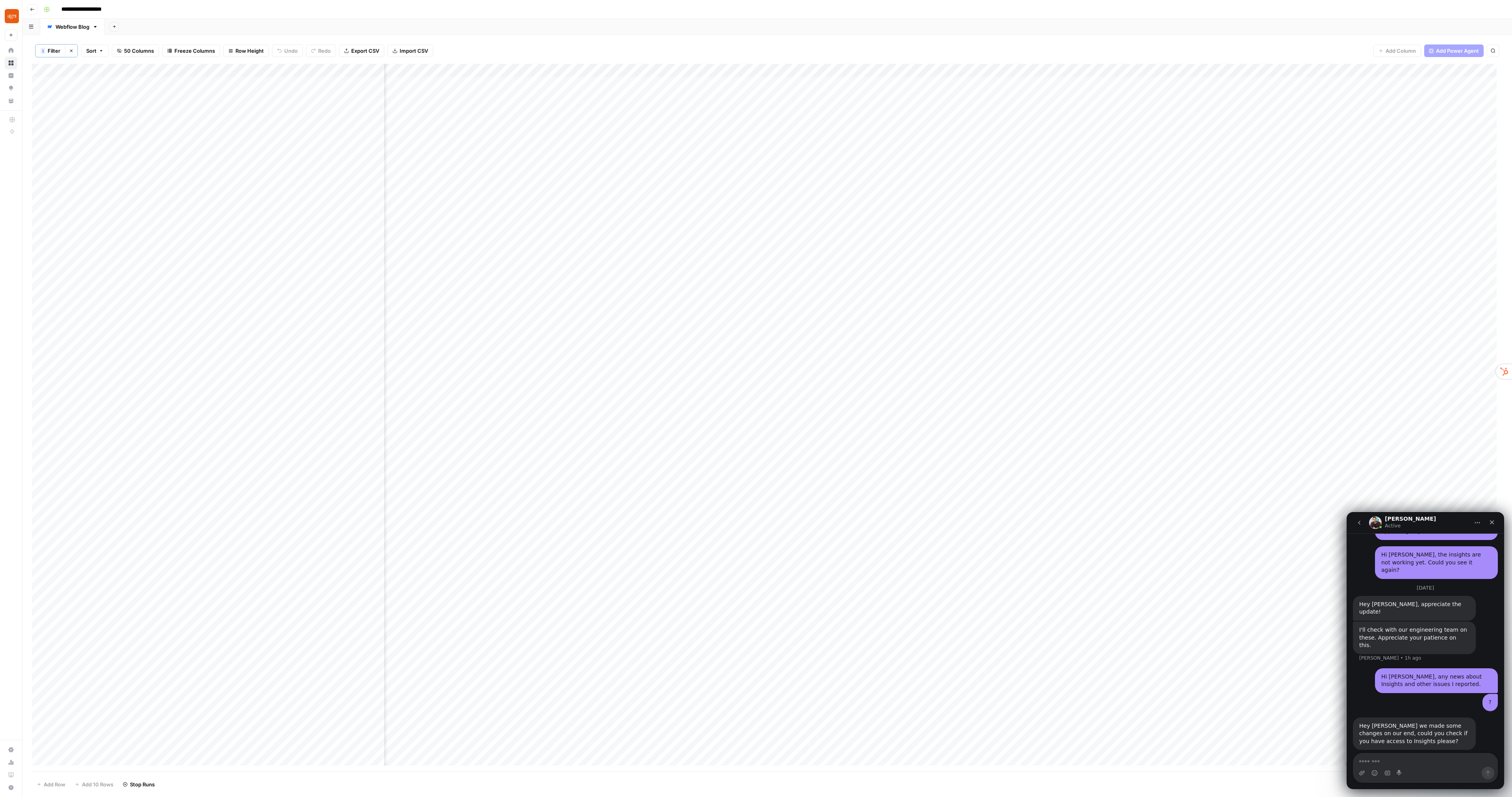
click at [497, 47] on div "1 Filter Clear filters Sort 50 Columns Freeze Columns Row Height Undo Redo Expo…" at bounding box center [767, 50] width 1471 height 26
click at [687, 67] on div "Add Column" at bounding box center [767, 418] width 1471 height 708
click at [607, 136] on span "Configure Inputs" at bounding box center [625, 136] width 69 height 8
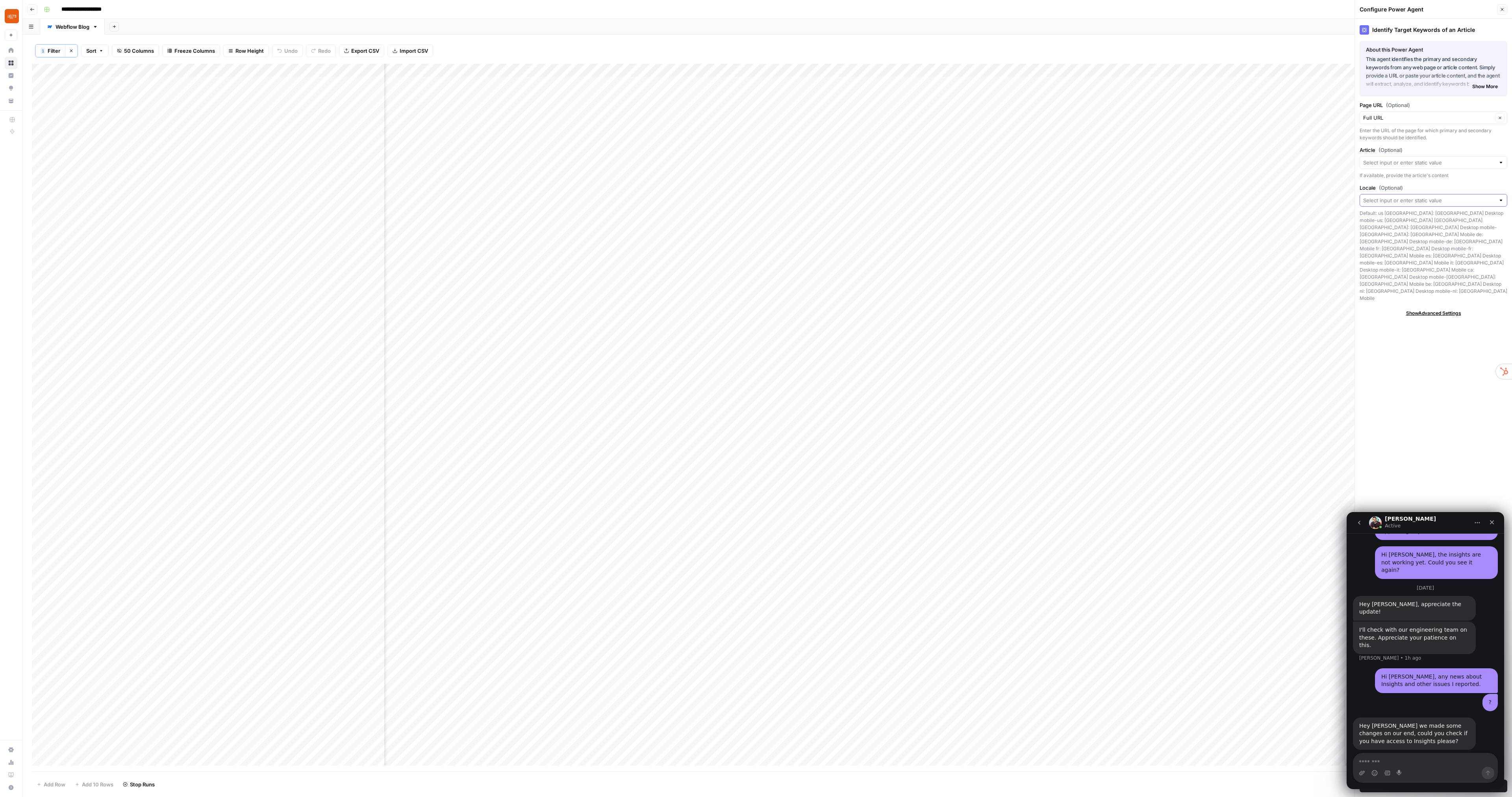
click at [1419, 200] on input "Locale (Optional)" at bounding box center [1429, 200] width 132 height 8
type input "B"
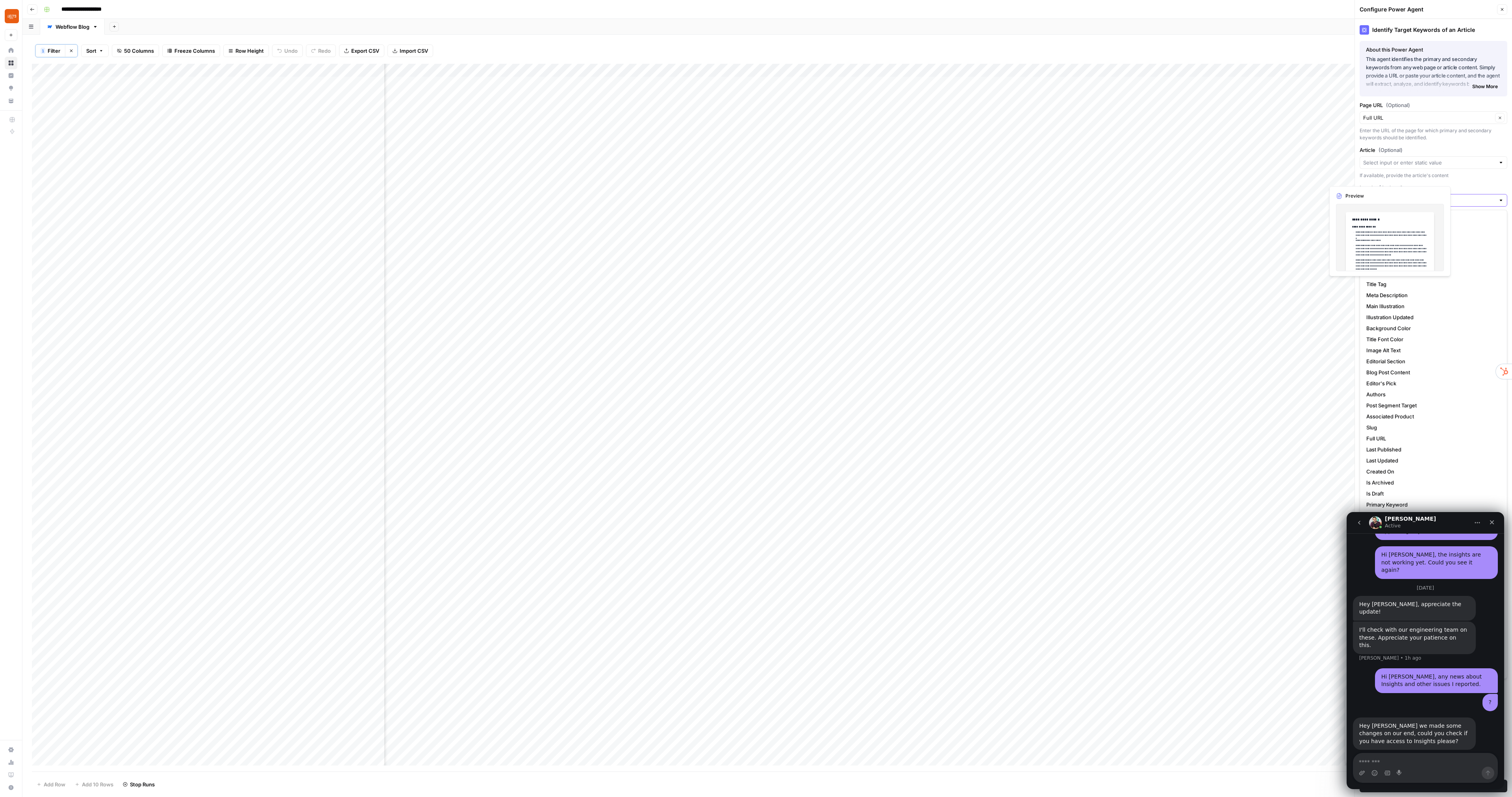
paste input "br: Brazil Desktop"
type input "br: Brazil Desktop"
click at [1467, 218] on span "Press enter to create an option" at bounding box center [1437, 218] width 120 height 8
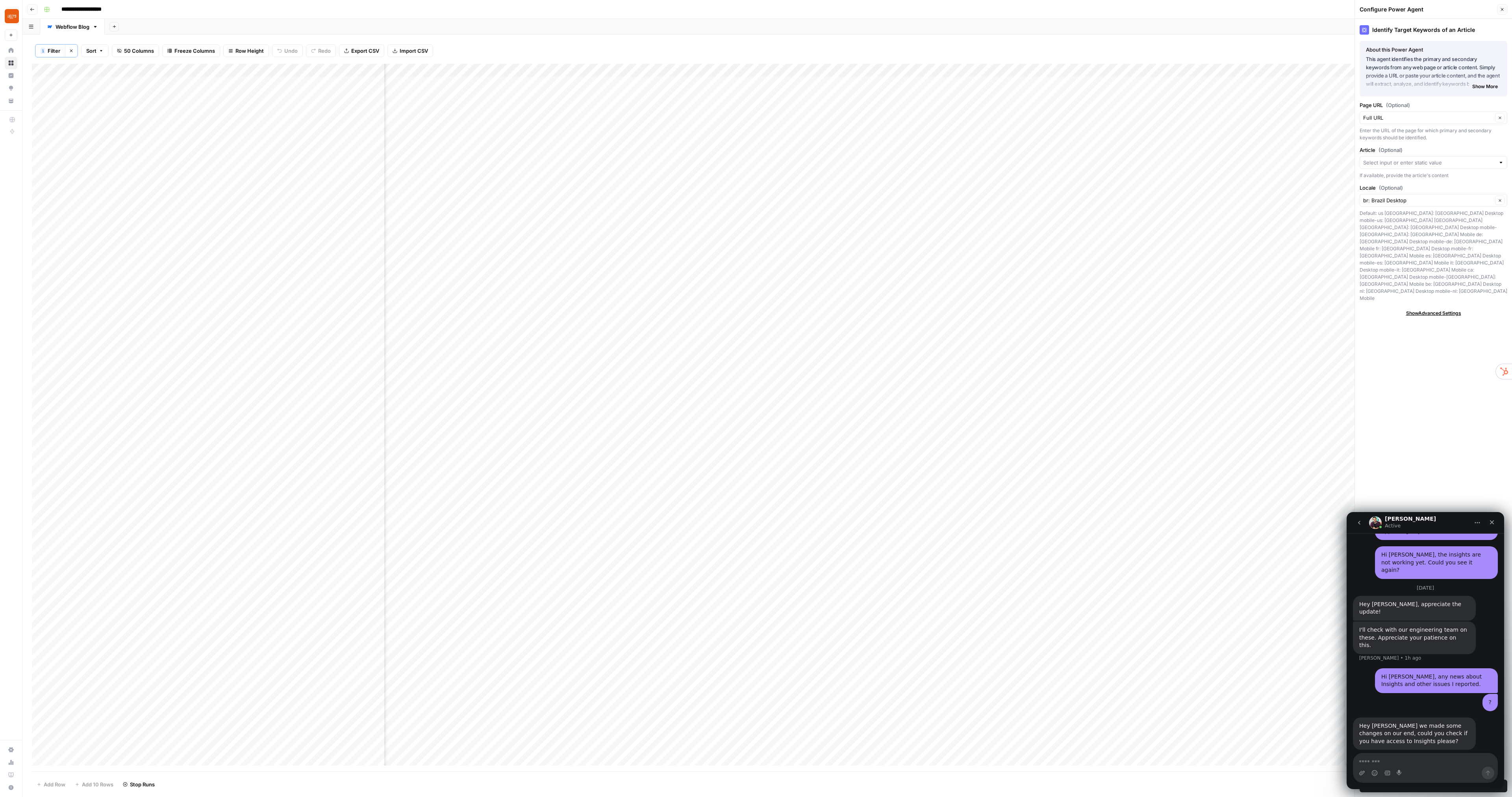
click at [1148, 51] on div "1 Filter Clear filters Sort 50 Columns Freeze Columns Row Height Undo Redo Expo…" at bounding box center [767, 50] width 1471 height 26
click at [1446, 201] on input "Locale (Optional)" at bounding box center [1427, 200] width 130 height 8
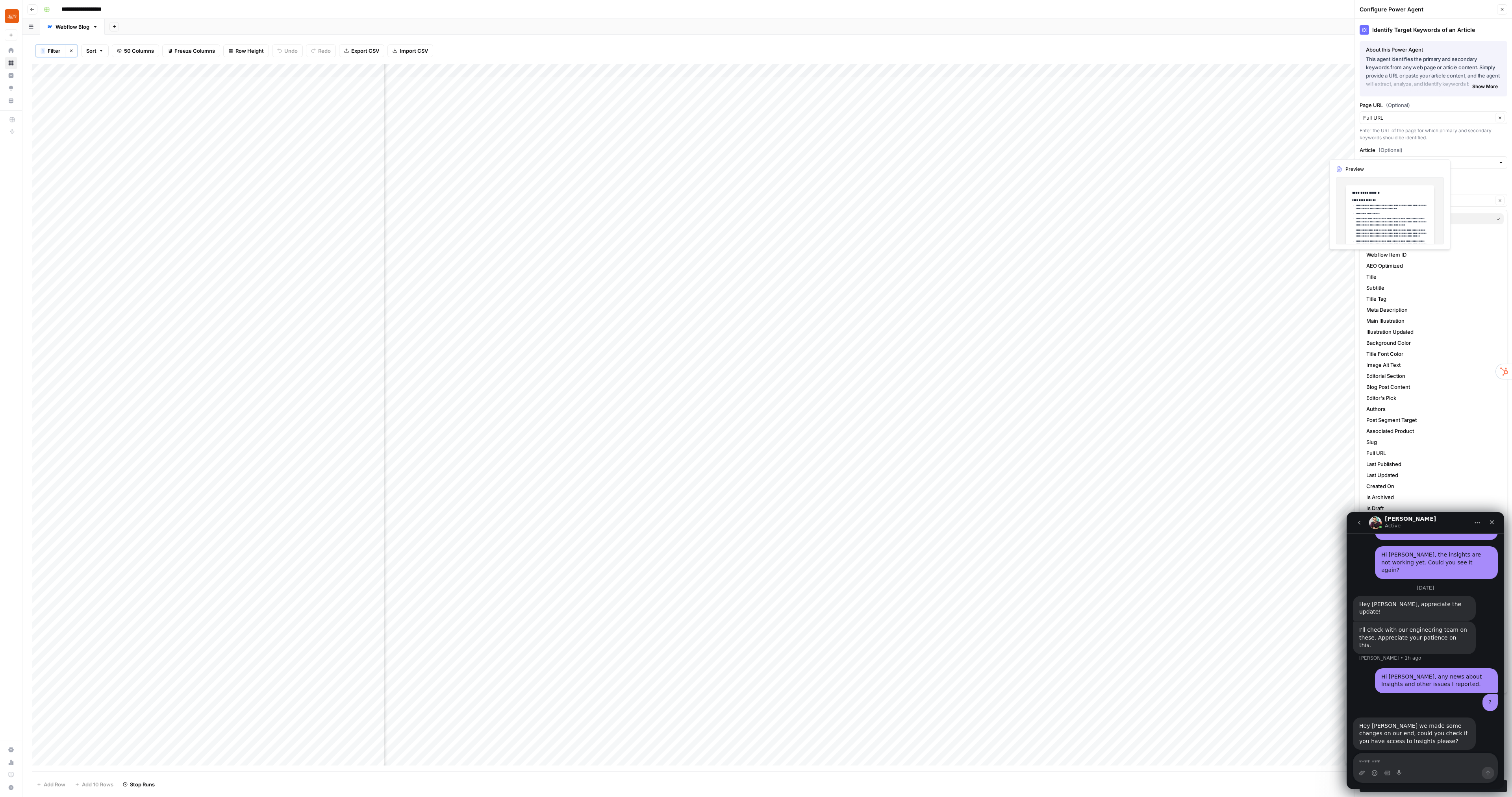
click at [1471, 221] on span "br: Brazil Desktop" at bounding box center [1428, 218] width 124 height 8
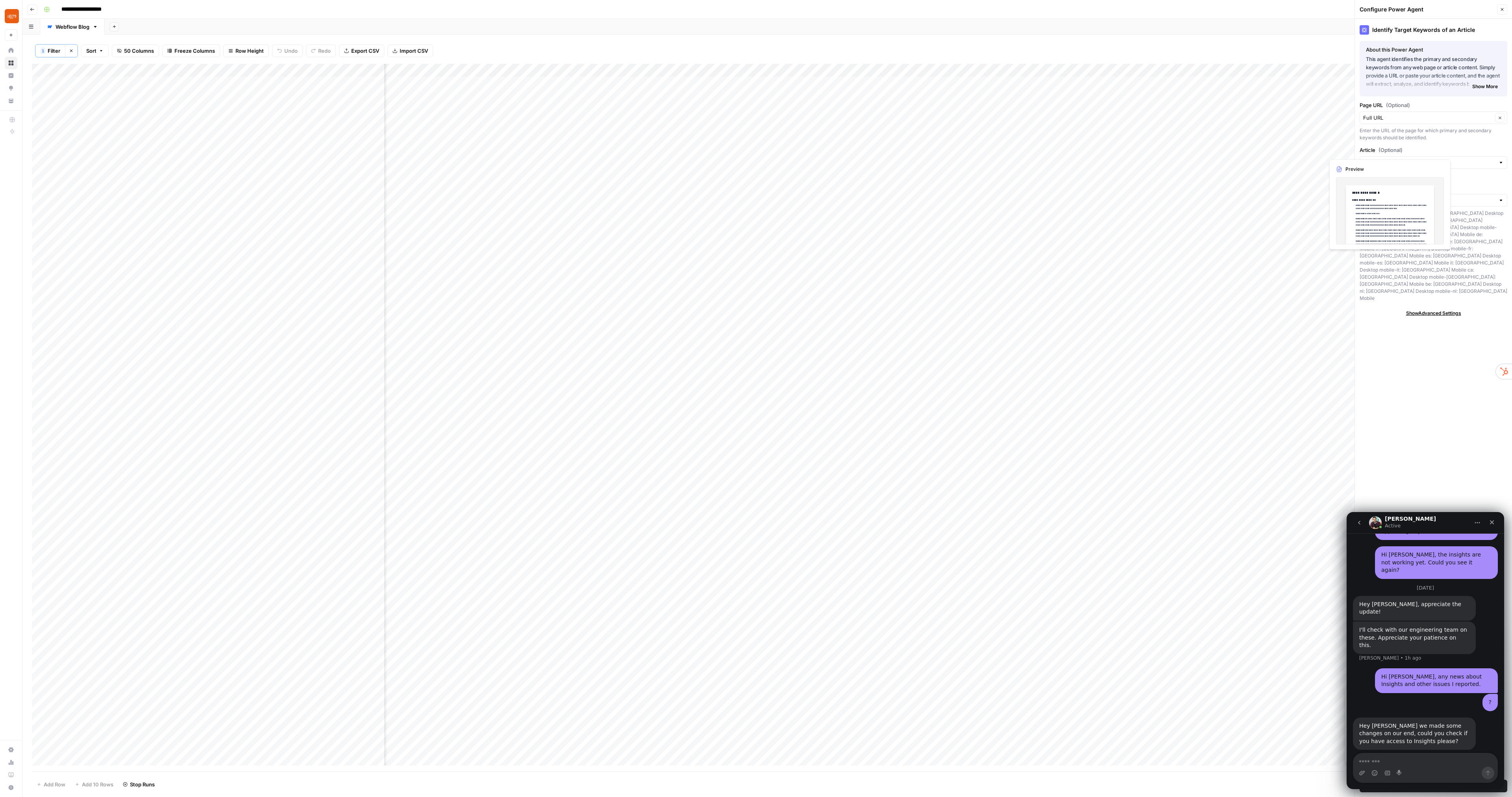
click at [1469, 187] on label "Locale (Optional)" at bounding box center [1433, 187] width 148 height 8
click at [1469, 197] on input "Locale (Optional)" at bounding box center [1429, 200] width 132 height 8
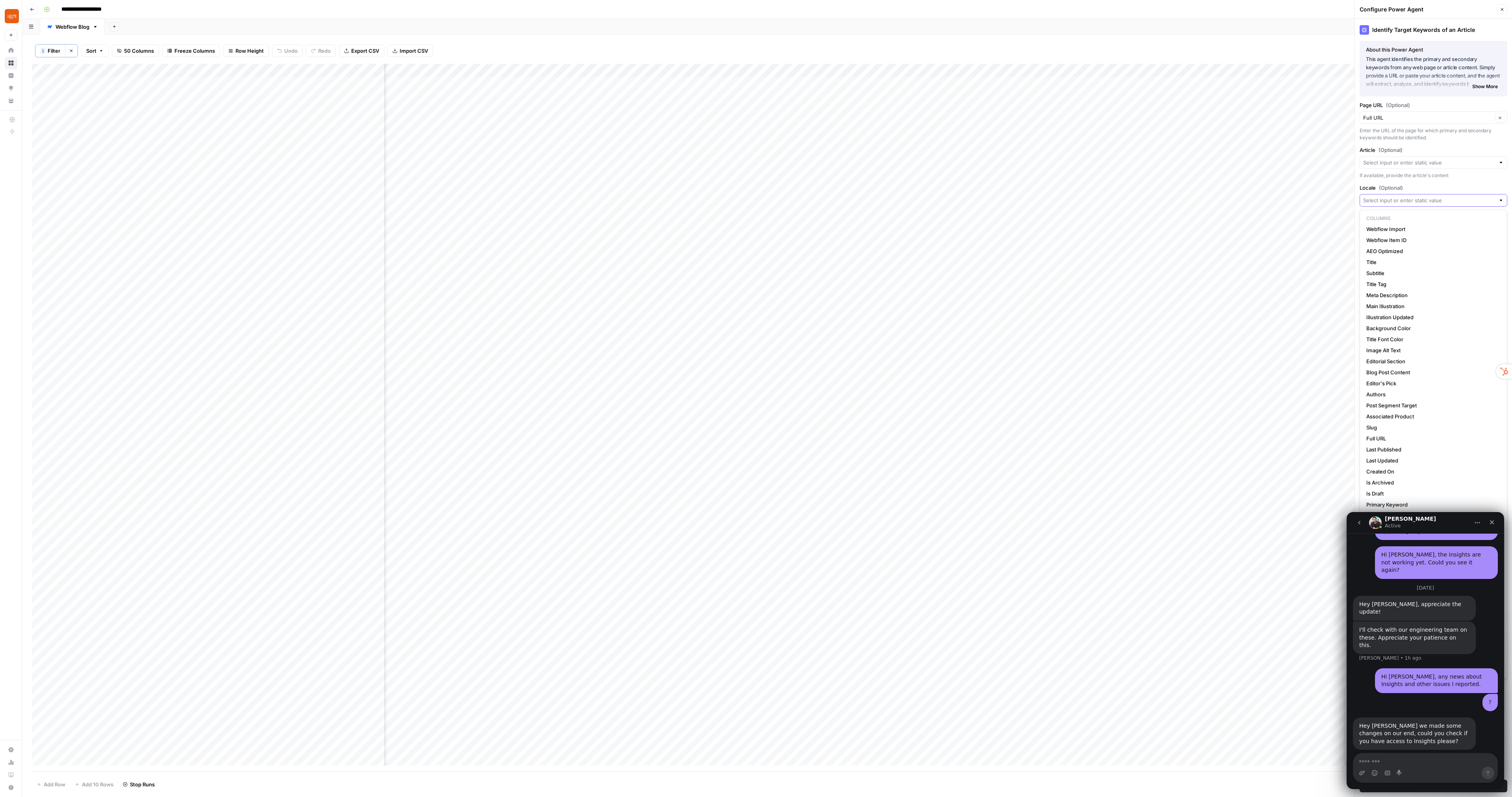
click at [1411, 200] on input "Locale (Optional)" at bounding box center [1429, 200] width 132 height 8
paste input "br: Brazil Desktop mobile-br: Brazil Mobile"
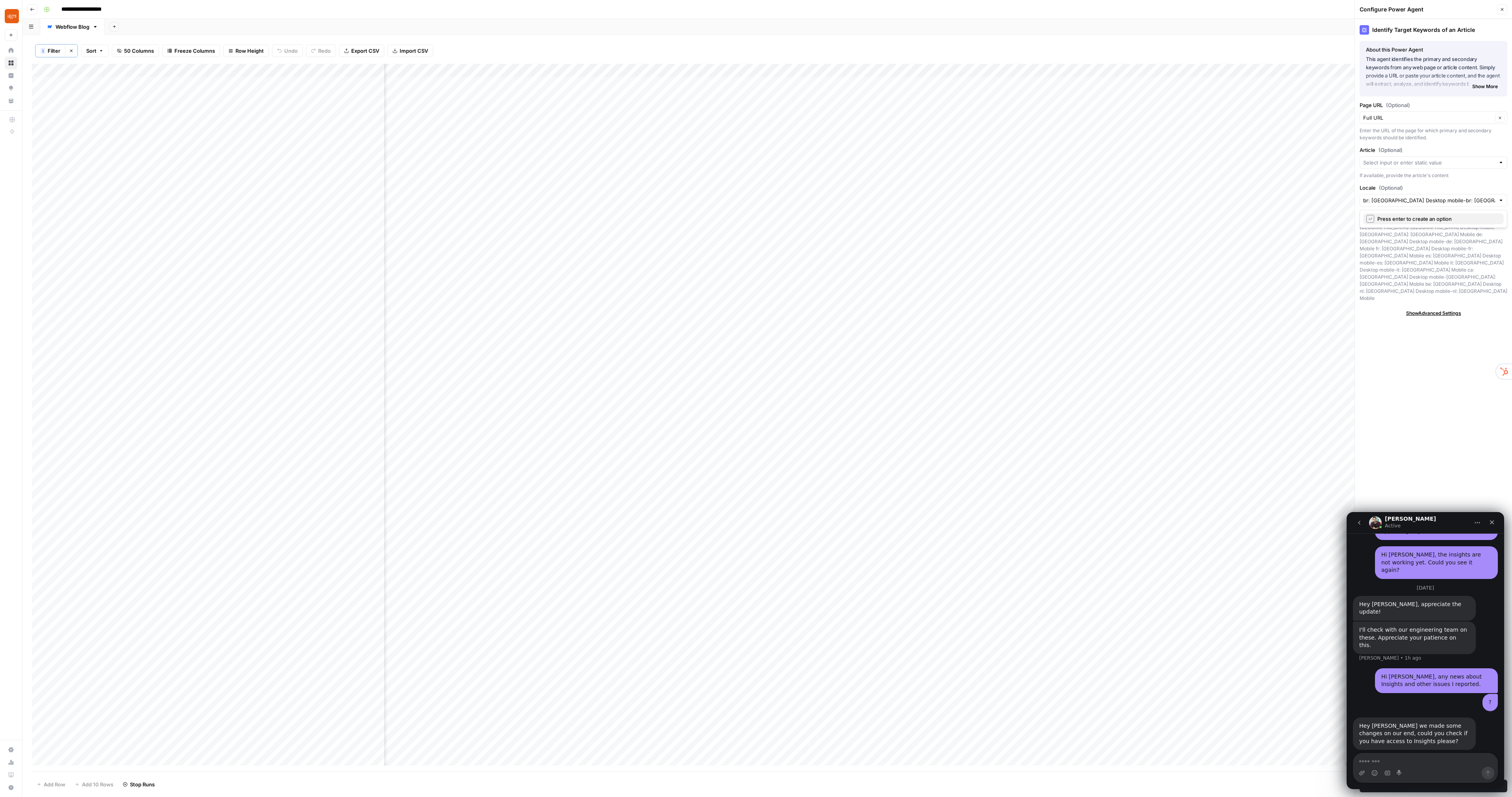
click at [1427, 221] on span "Press enter to create an option" at bounding box center [1437, 218] width 120 height 8
type input "br: Brazil Desktop mobile"
click at [1384, 761] on textarea "Message…" at bounding box center [1426, 760] width 144 height 13
type textarea "**********"
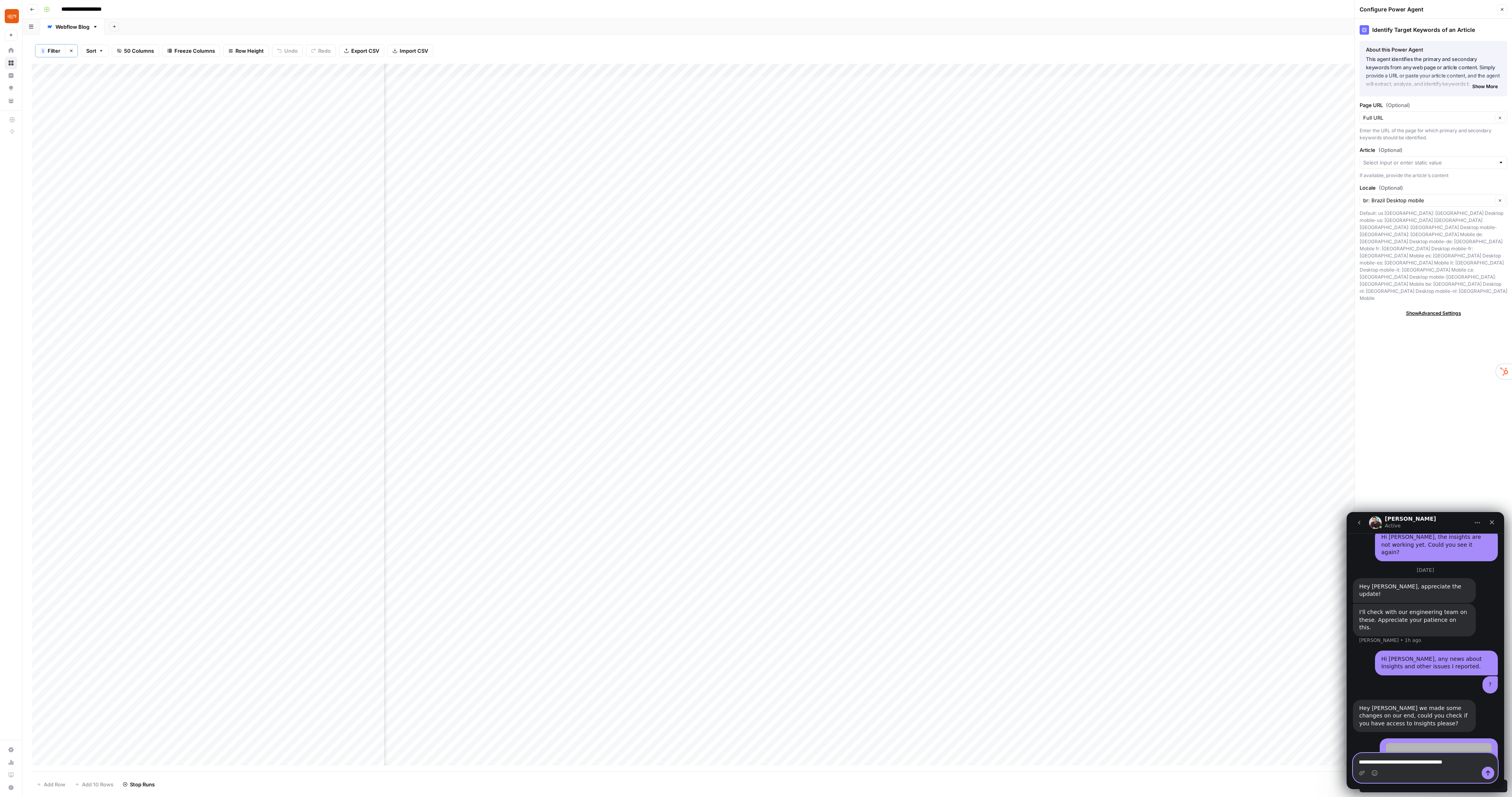
type textarea "**********"
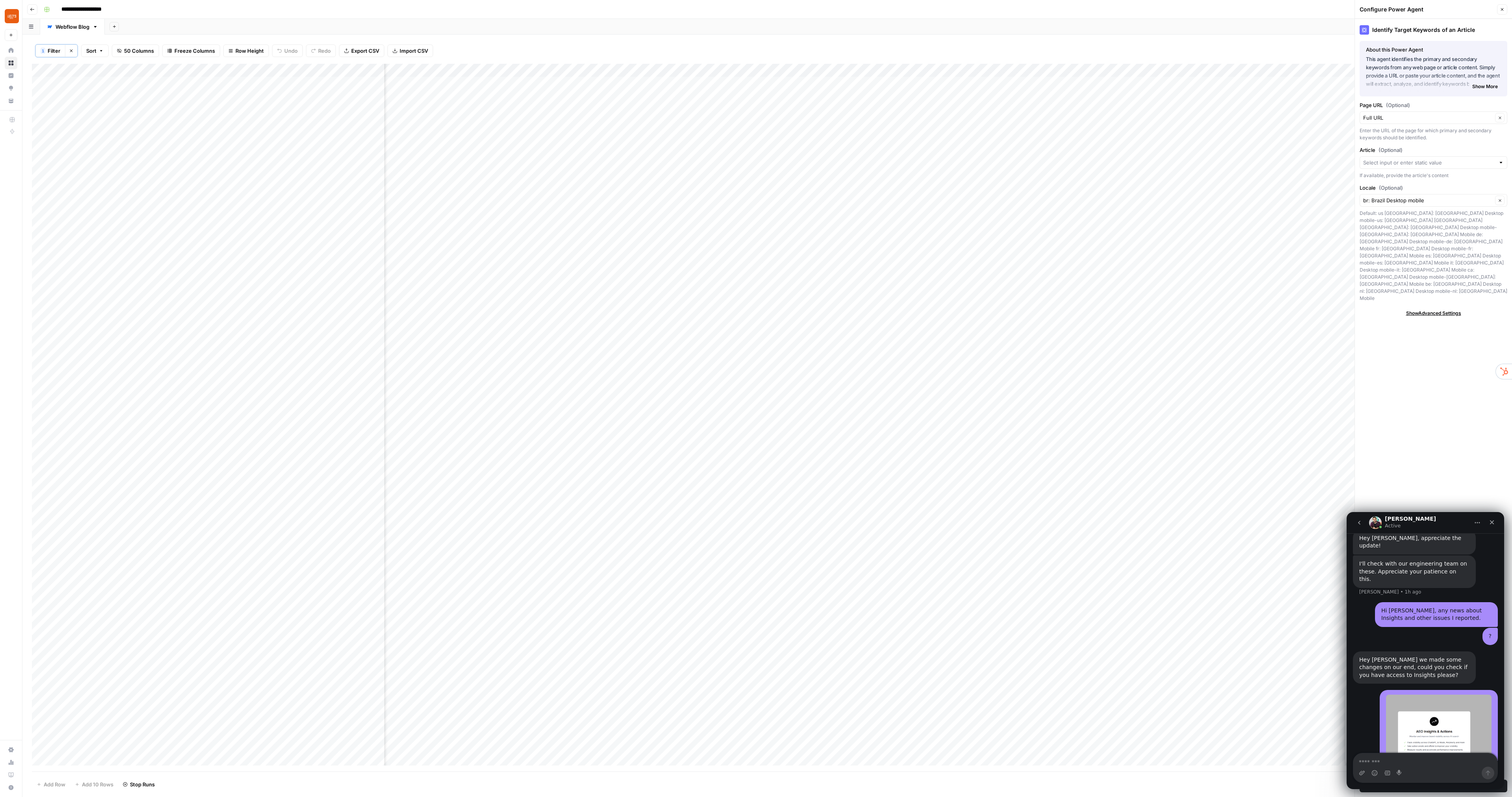
scroll to position [3132, 0]
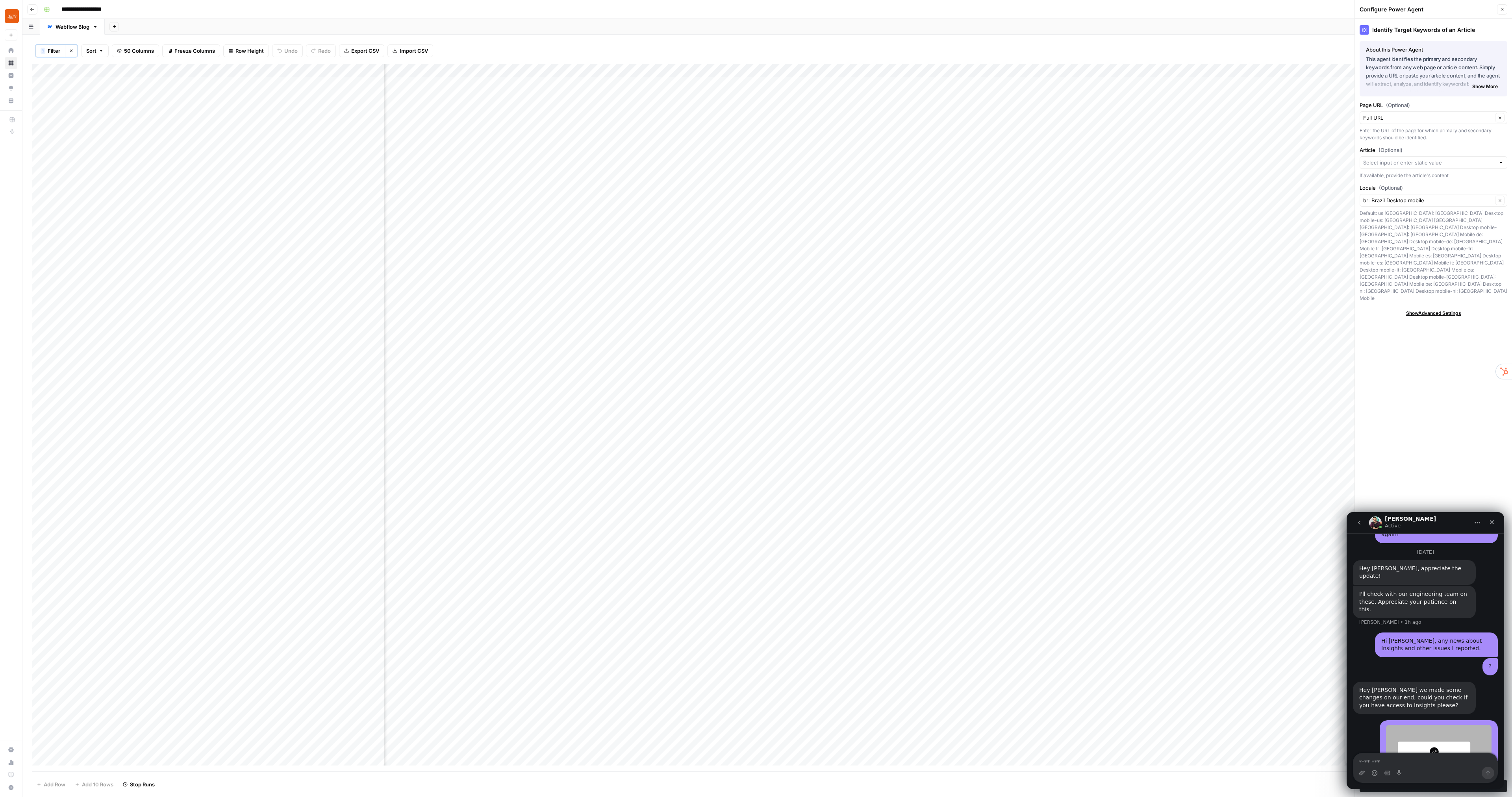
click at [624, 25] on div "Add Sheet" at bounding box center [808, 26] width 1408 height 16
click at [1503, 7] on icon "button" at bounding box center [1502, 9] width 5 height 5
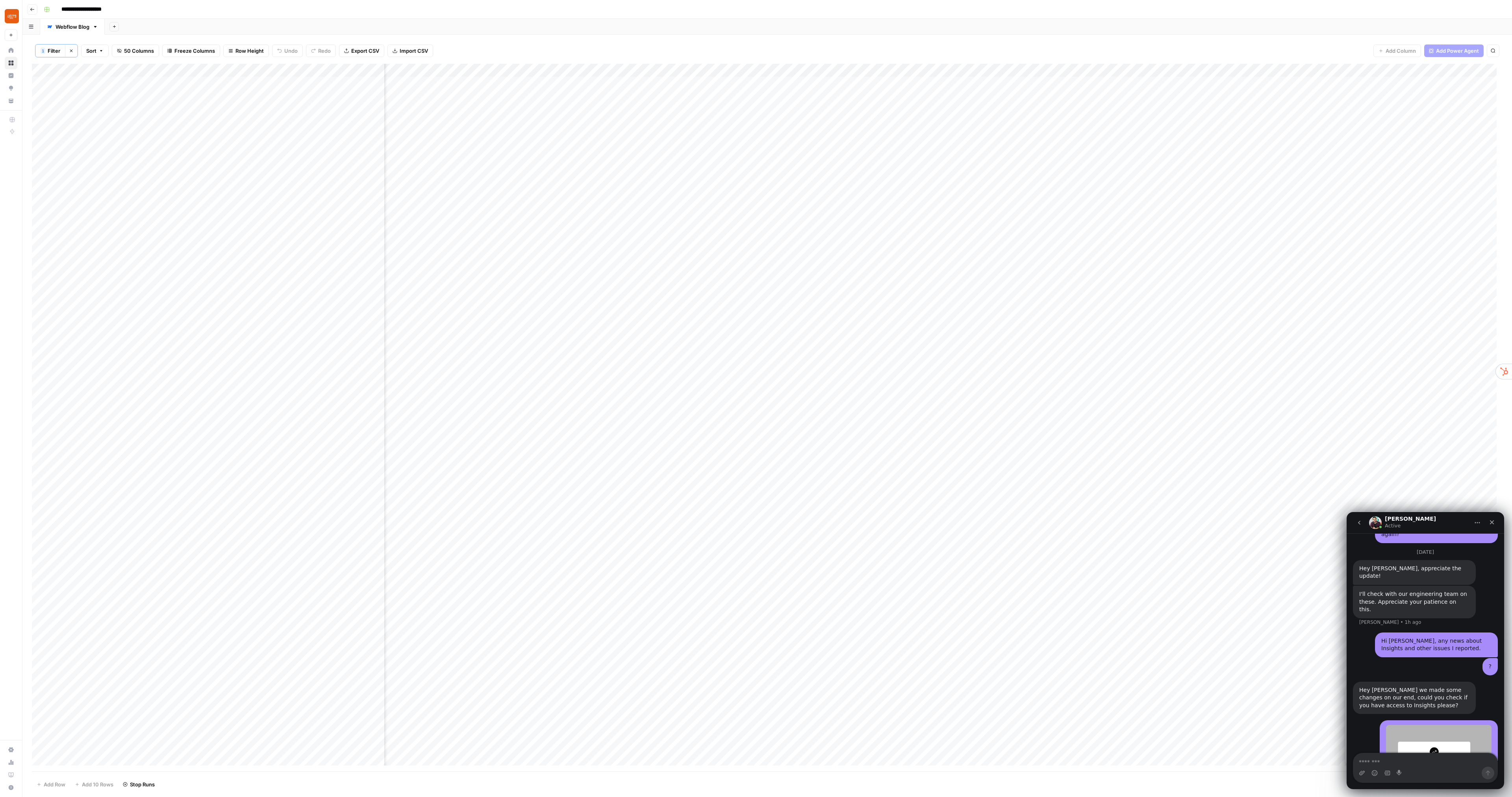
click at [795, 21] on div "Add Sheet" at bounding box center [808, 26] width 1408 height 16
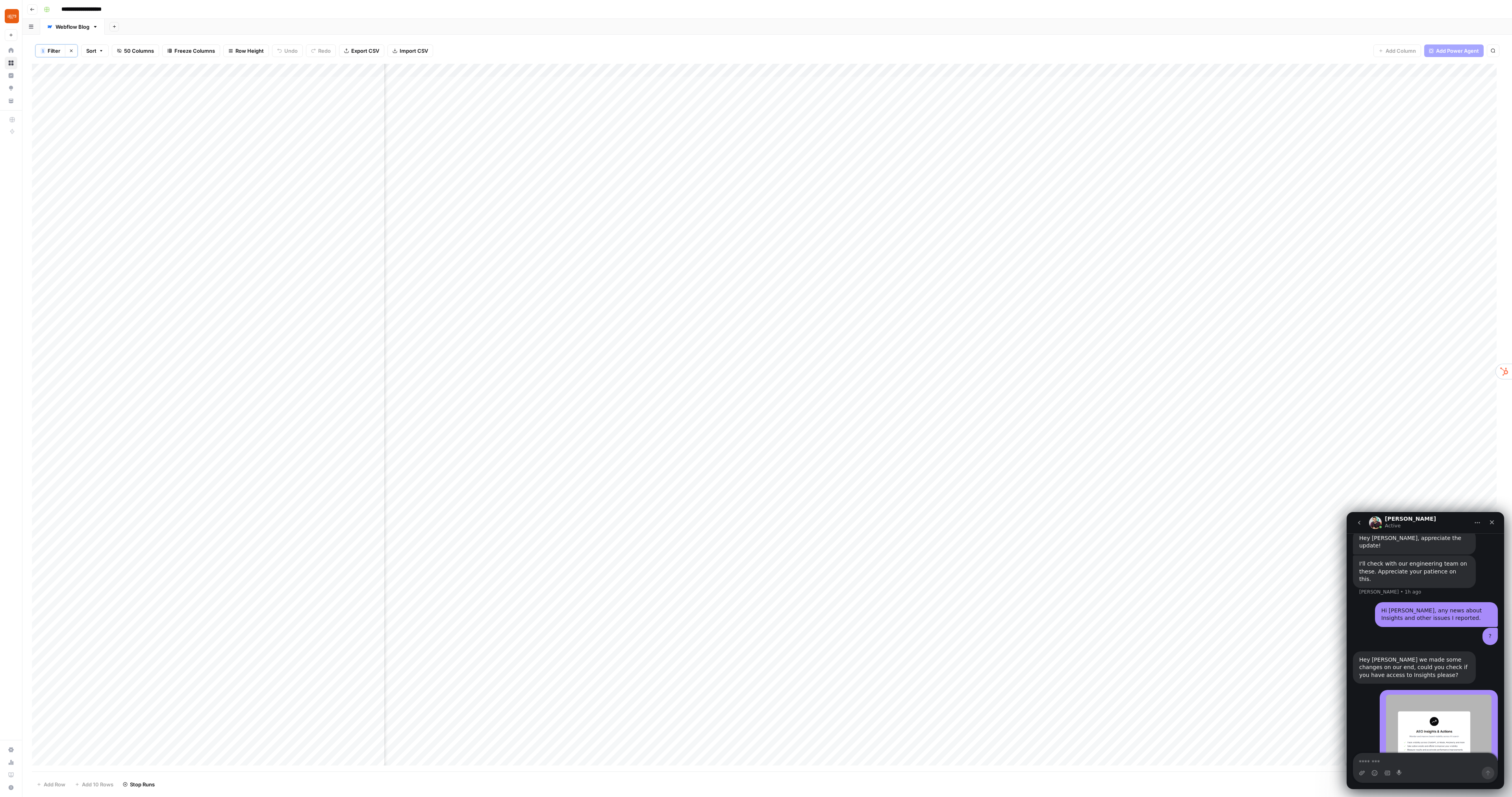
scroll to position [3132, 0]
